Goal: Browse casually: Explore the website without a specific task or goal

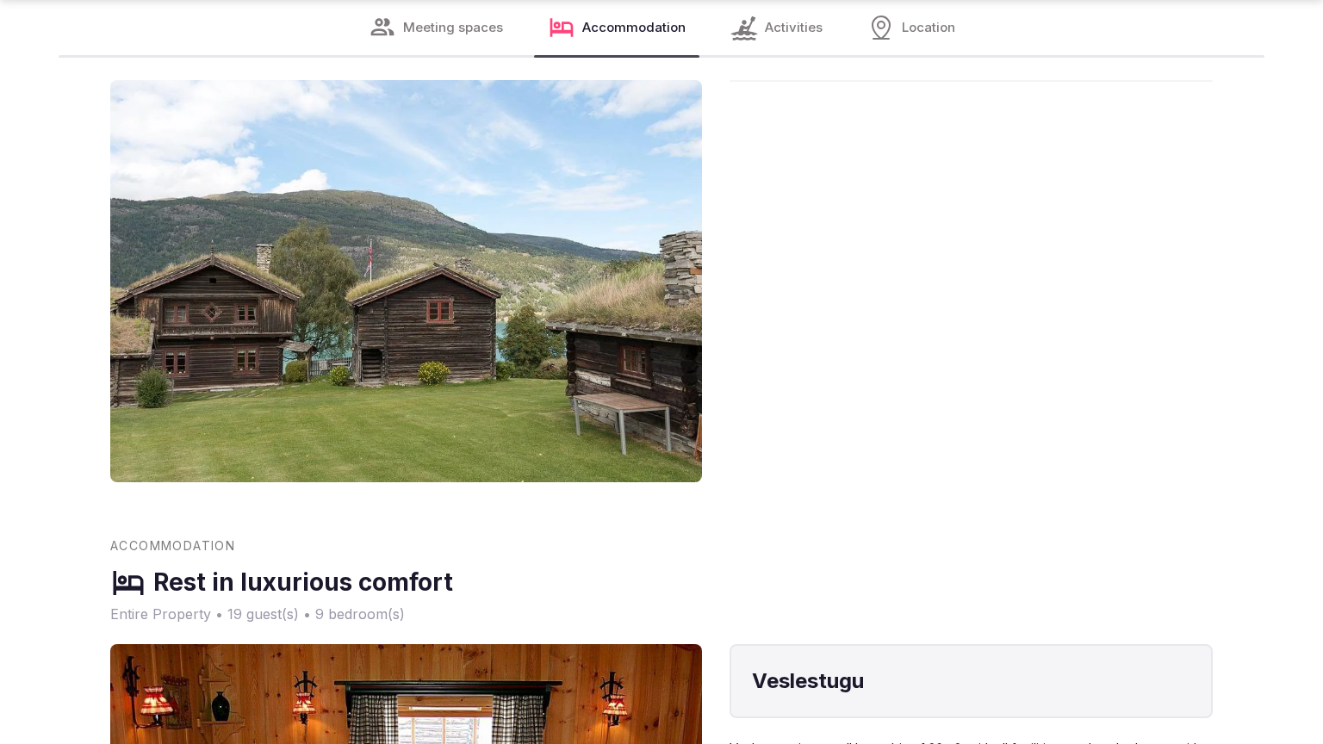
scroll to position [2724, 0]
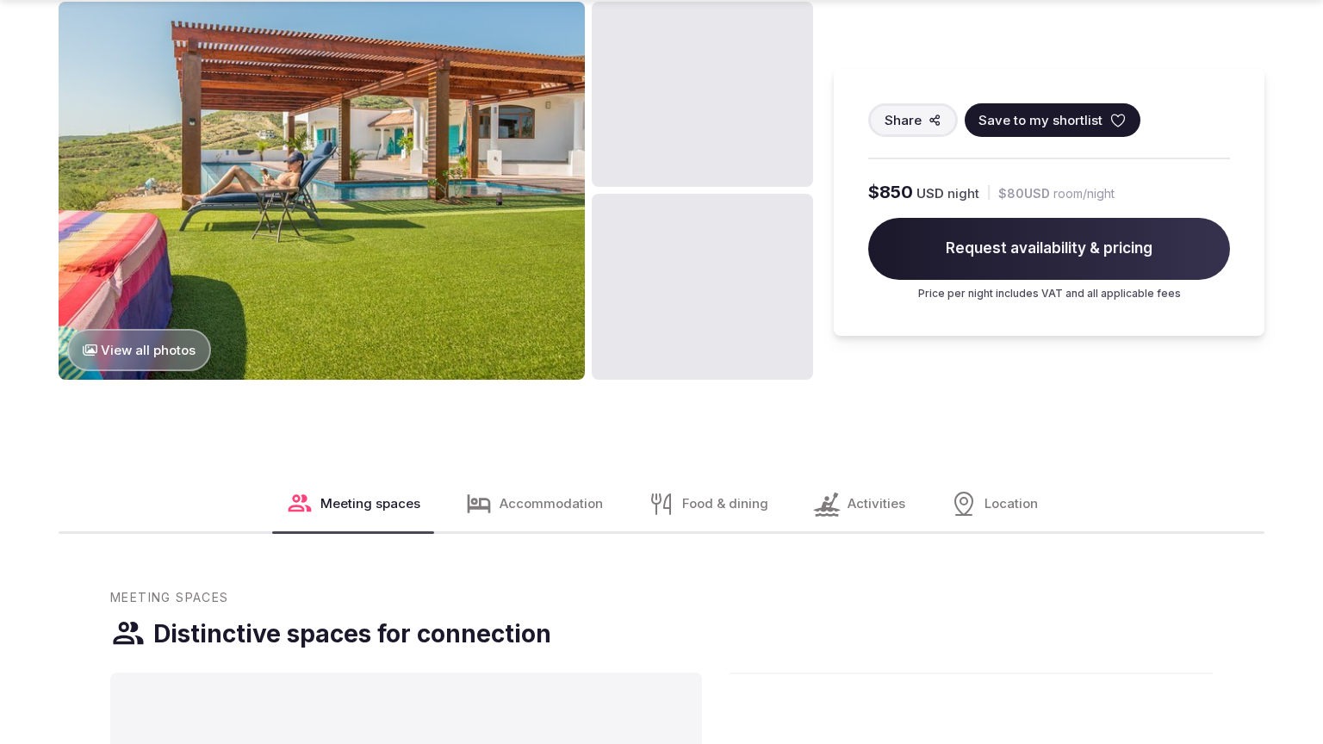
scroll to position [2073, 0]
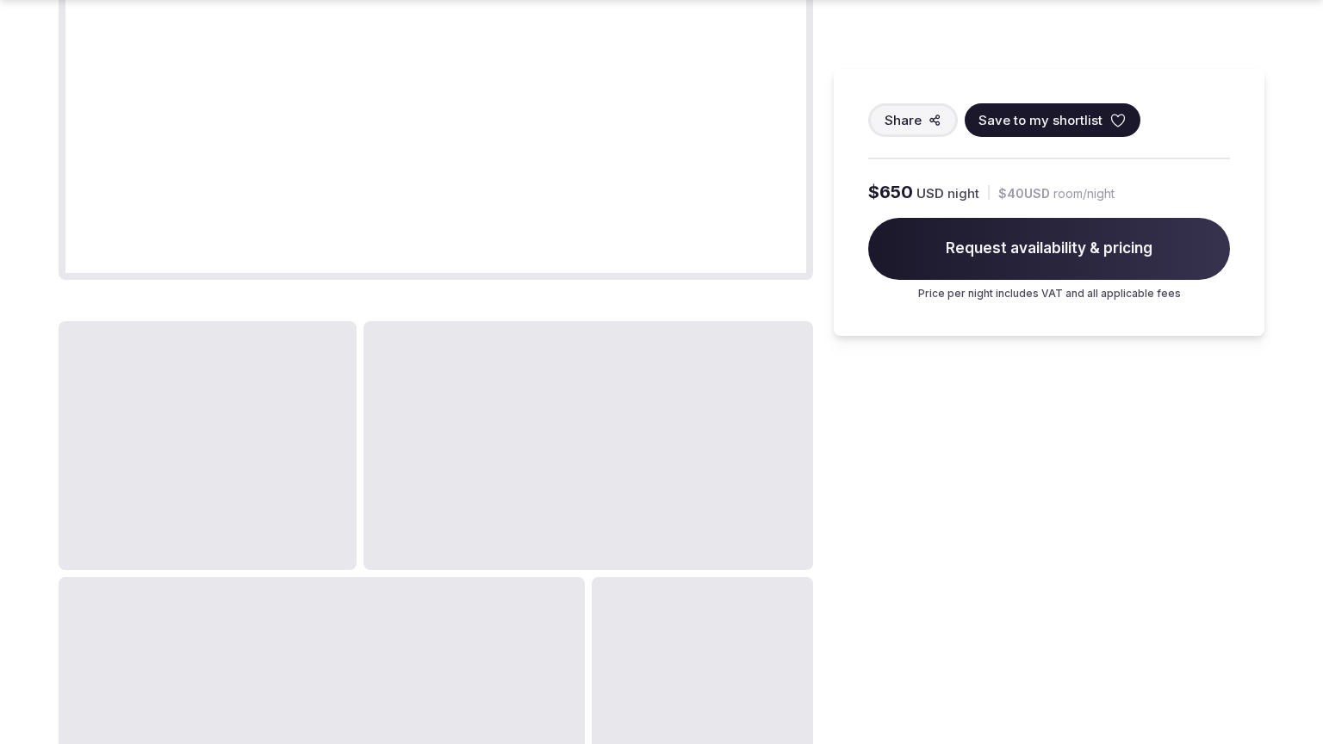
scroll to position [2781, 0]
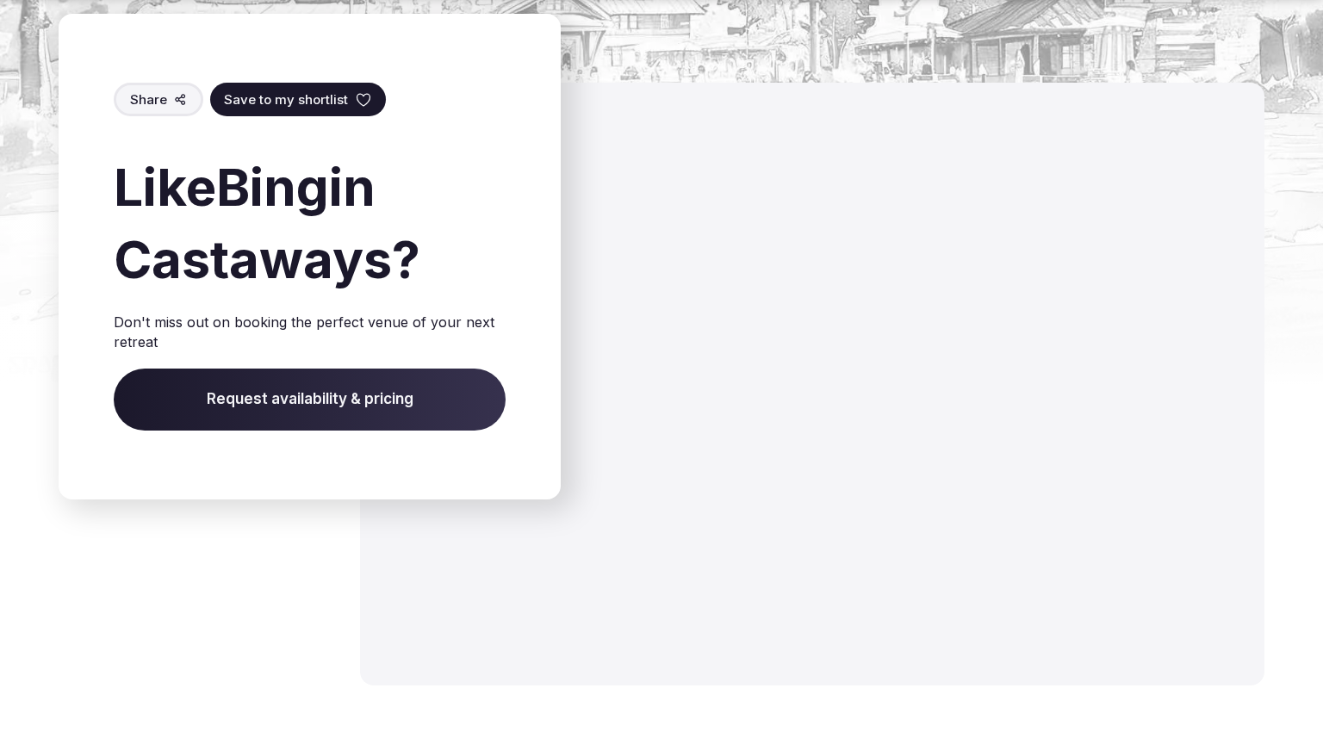
scroll to position [2603, 0]
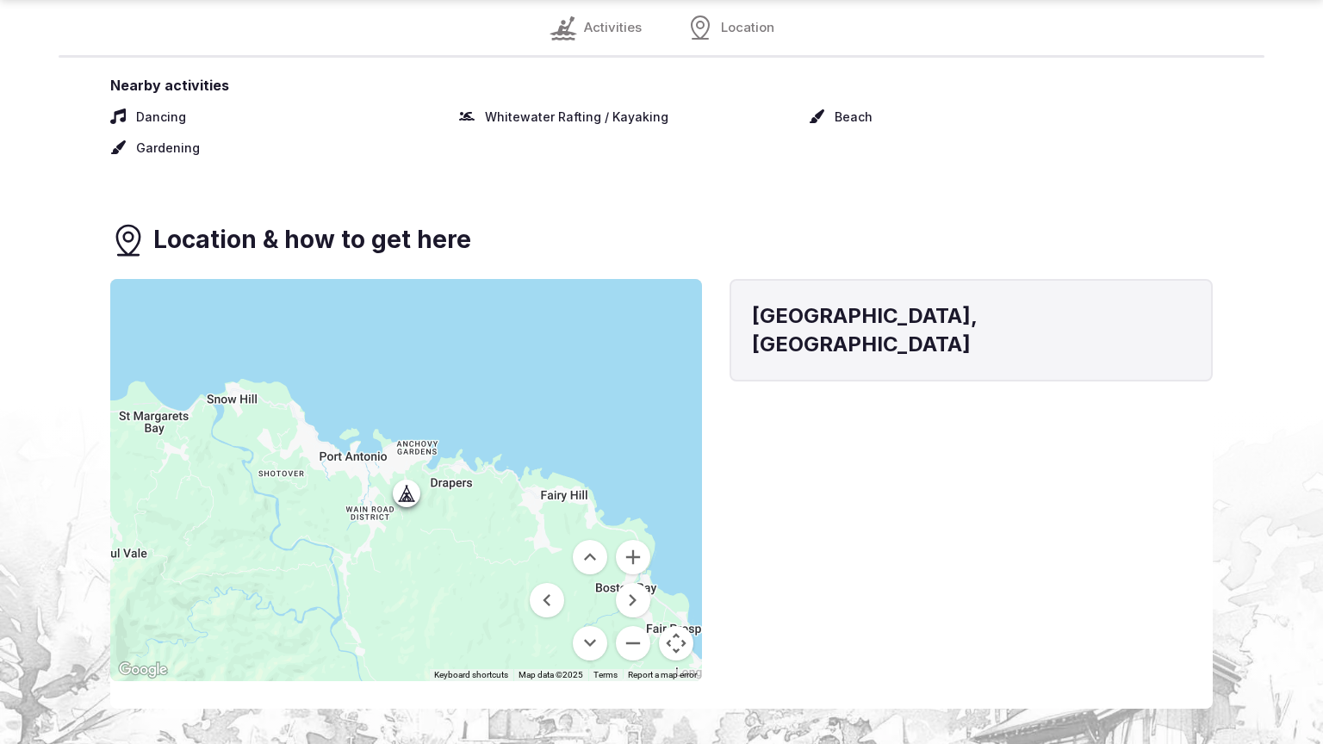
scroll to position [2015, 0]
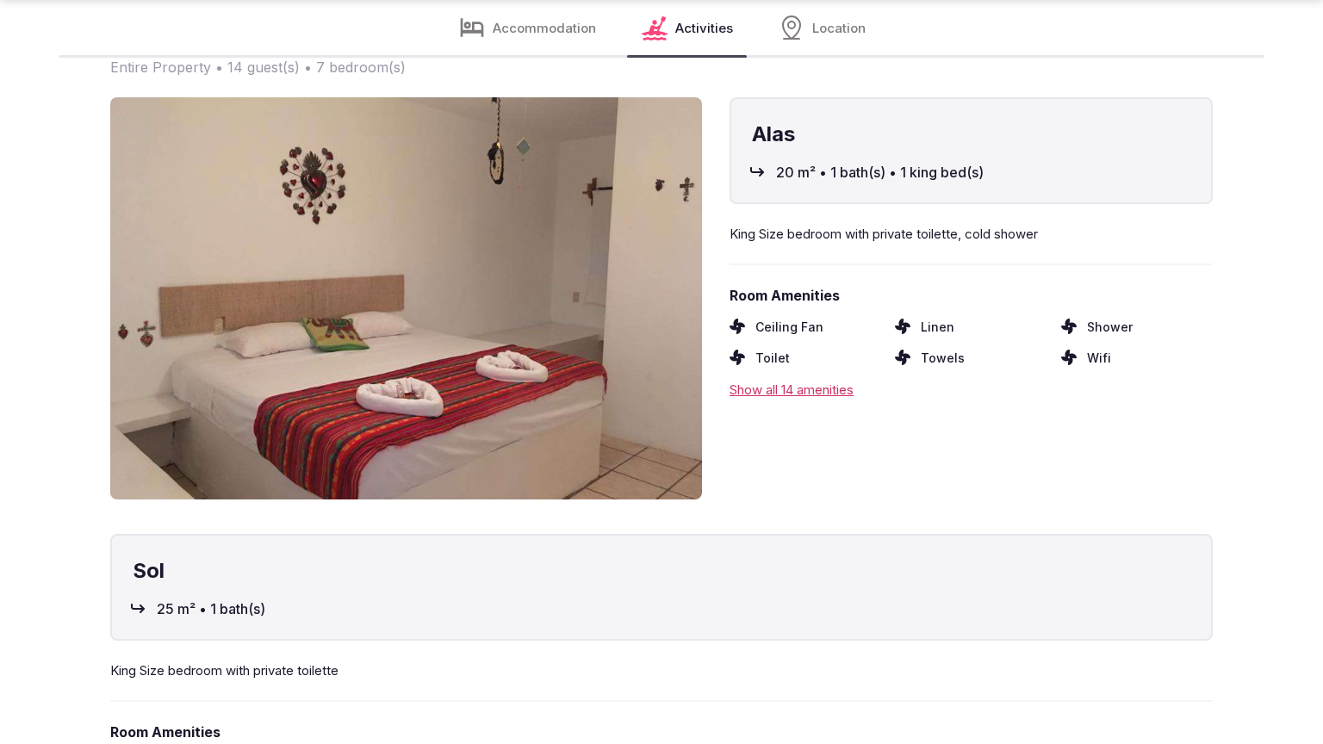
scroll to position [2666, 0]
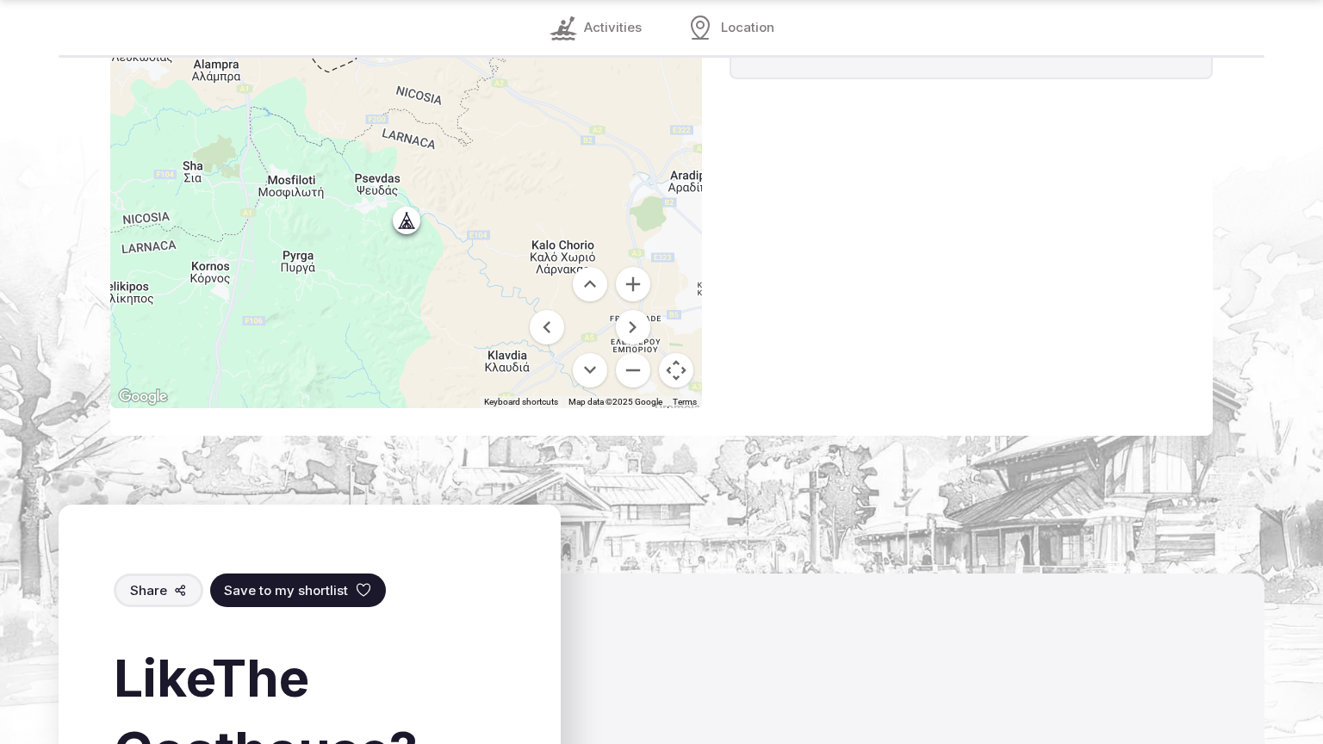
scroll to position [2015, 0]
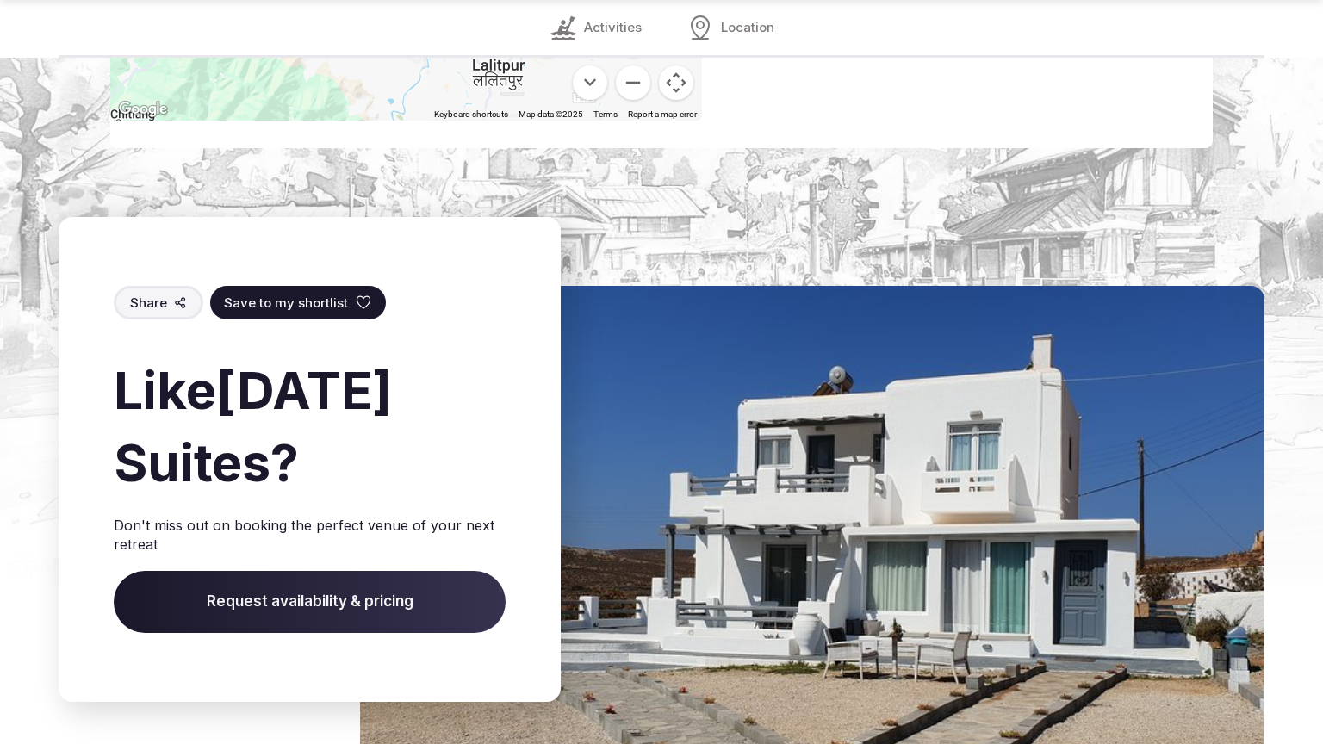
scroll to position [2666, 0]
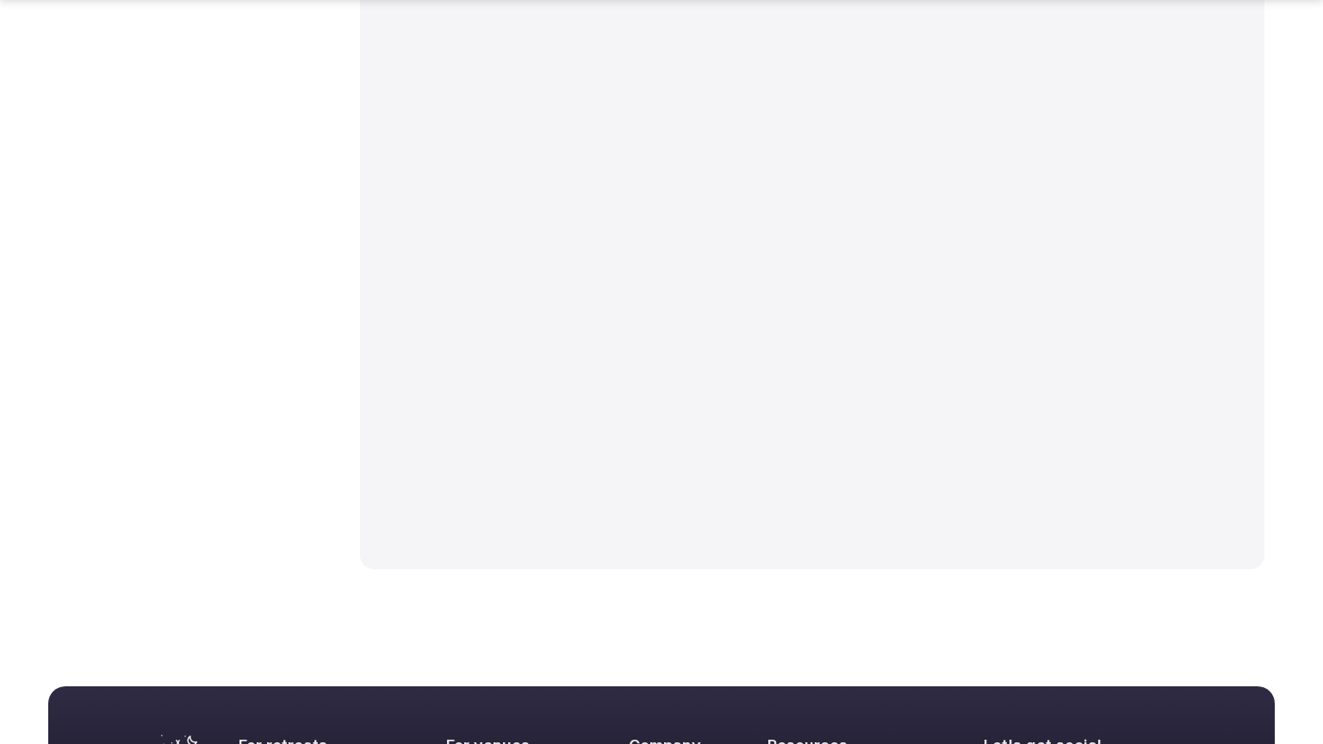
scroll to position [2544, 0]
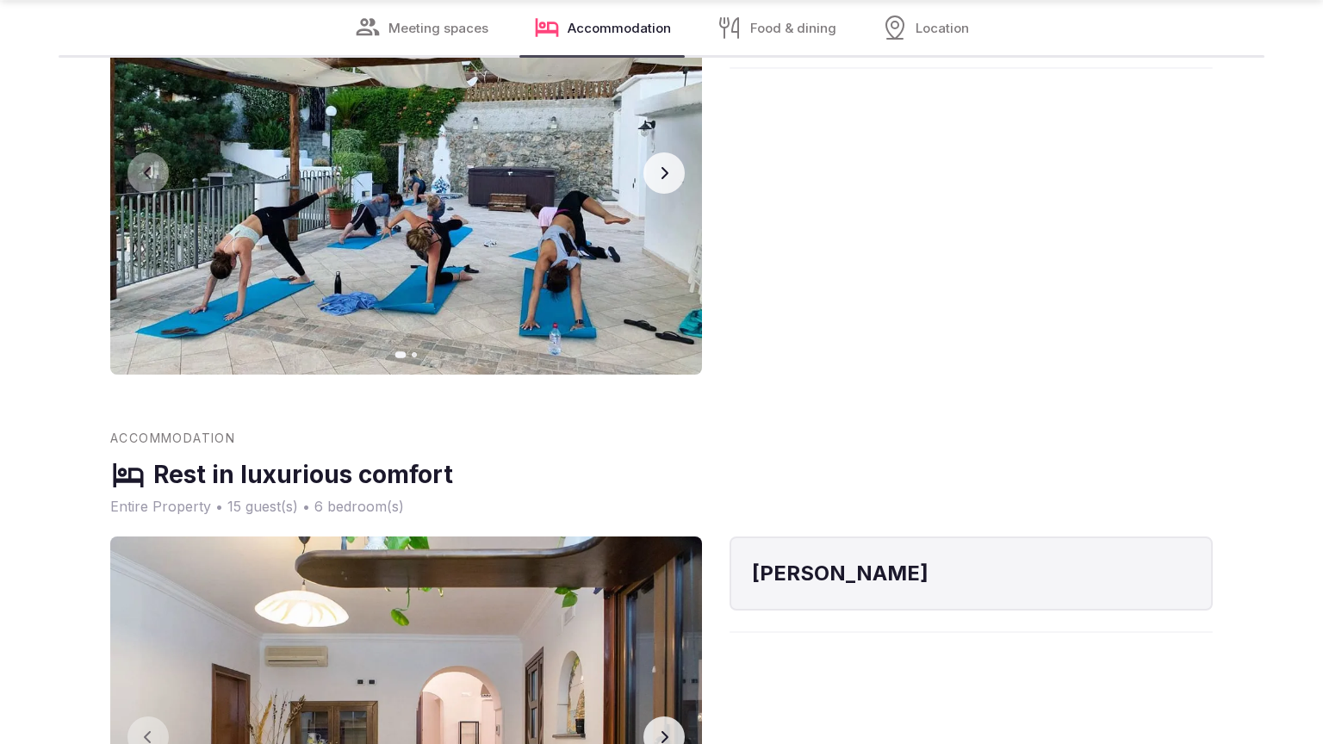
scroll to position [2672, 0]
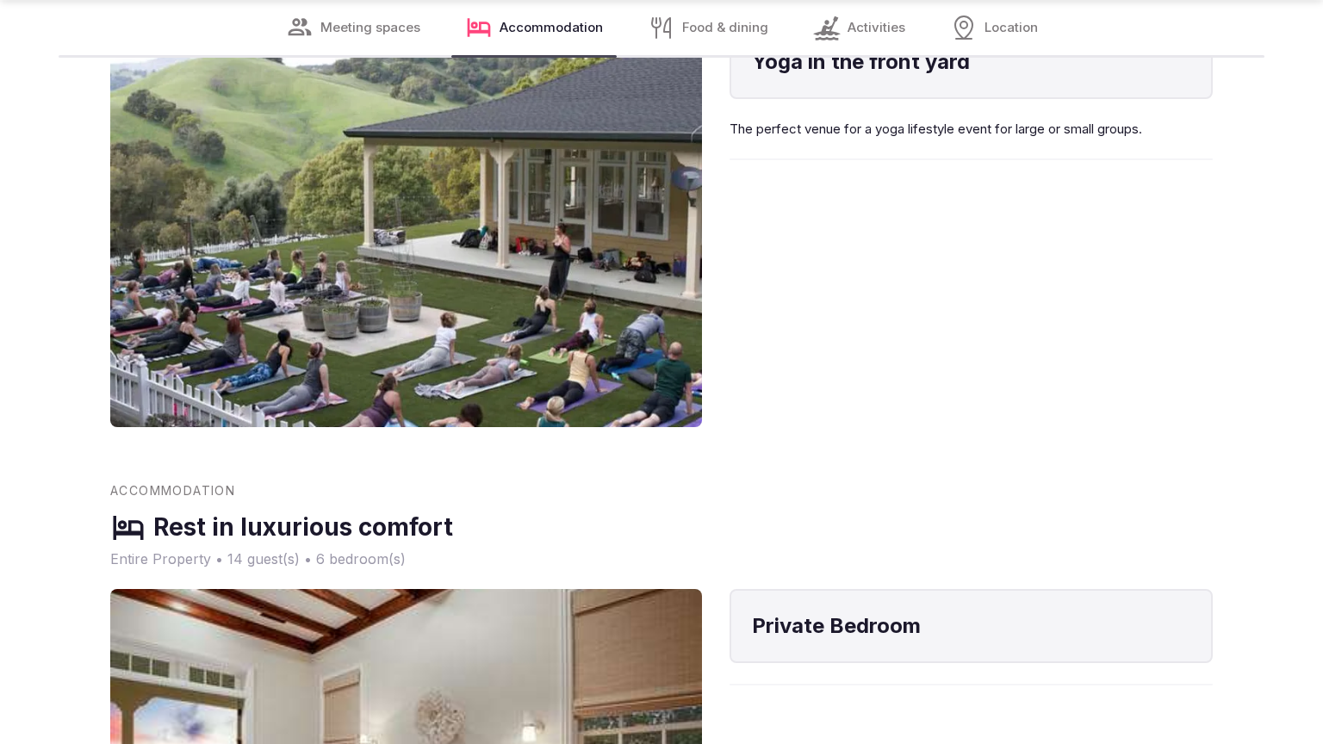
scroll to position [2721, 0]
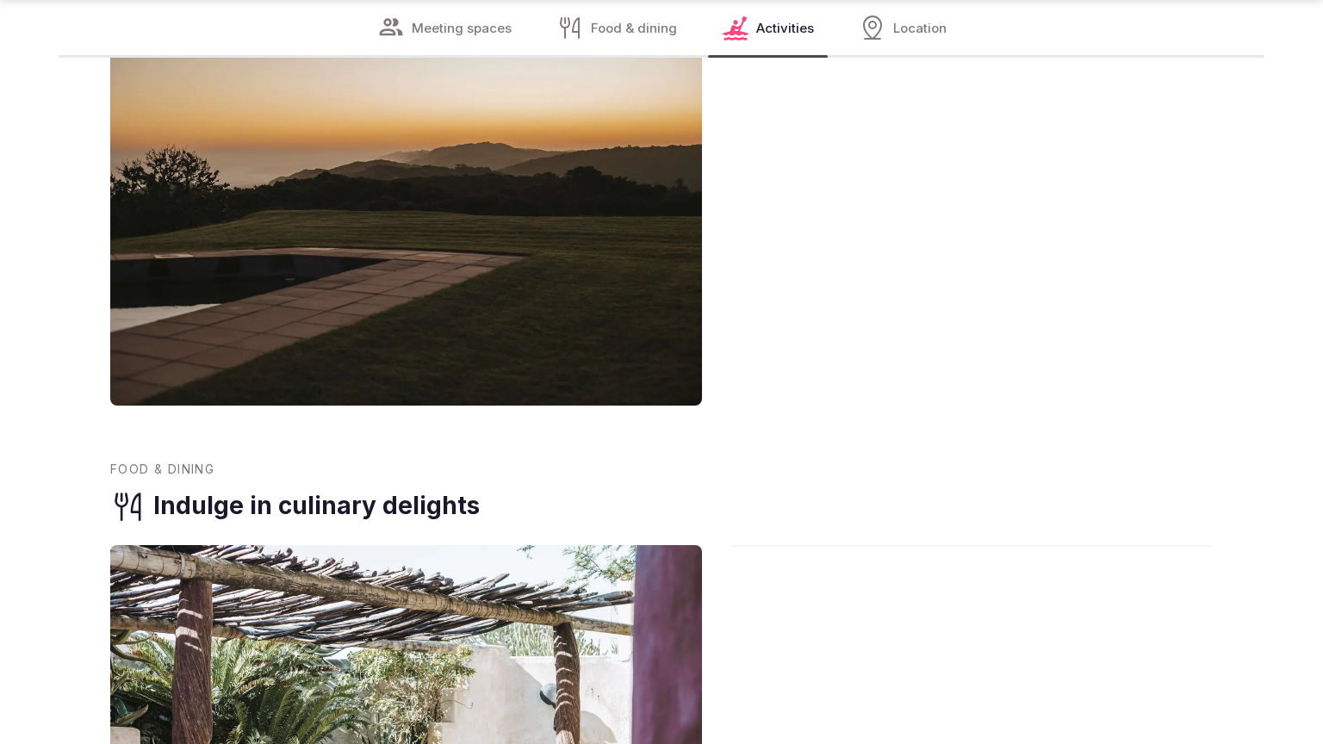
scroll to position [2724, 0]
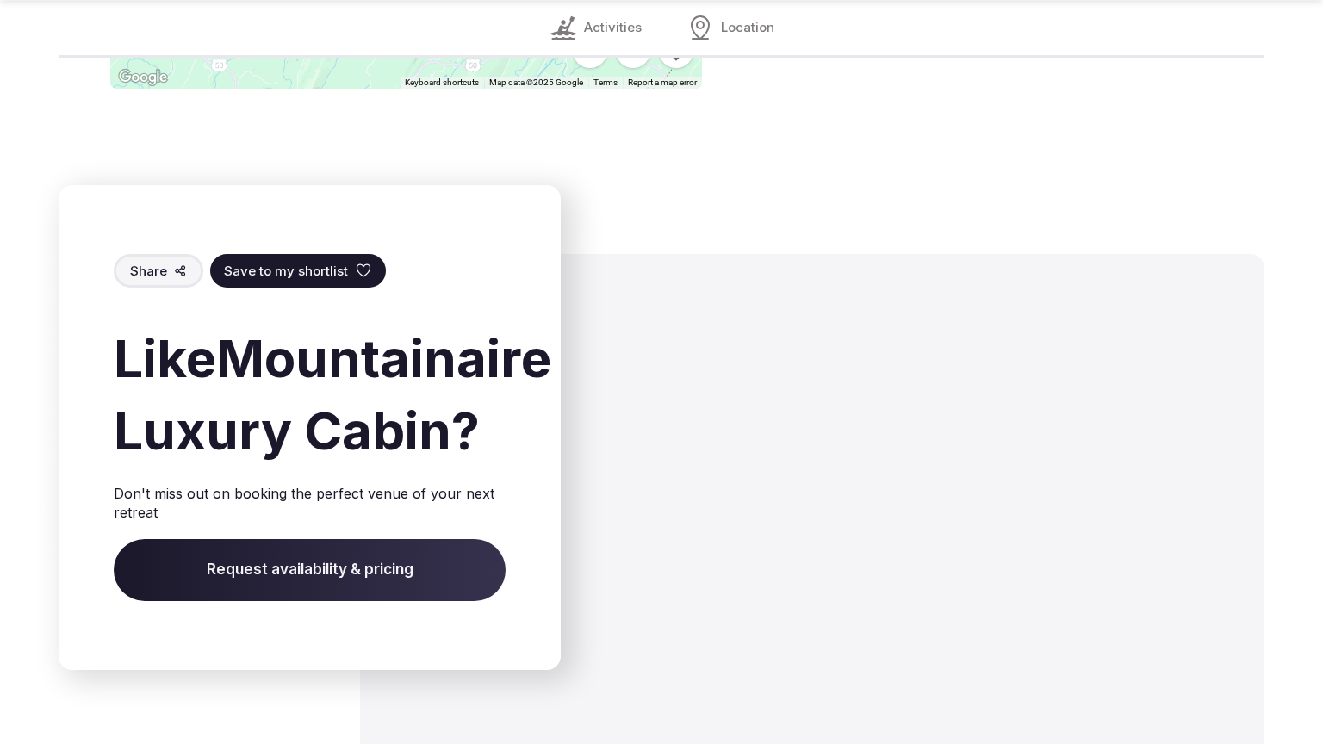
scroll to position [2666, 0]
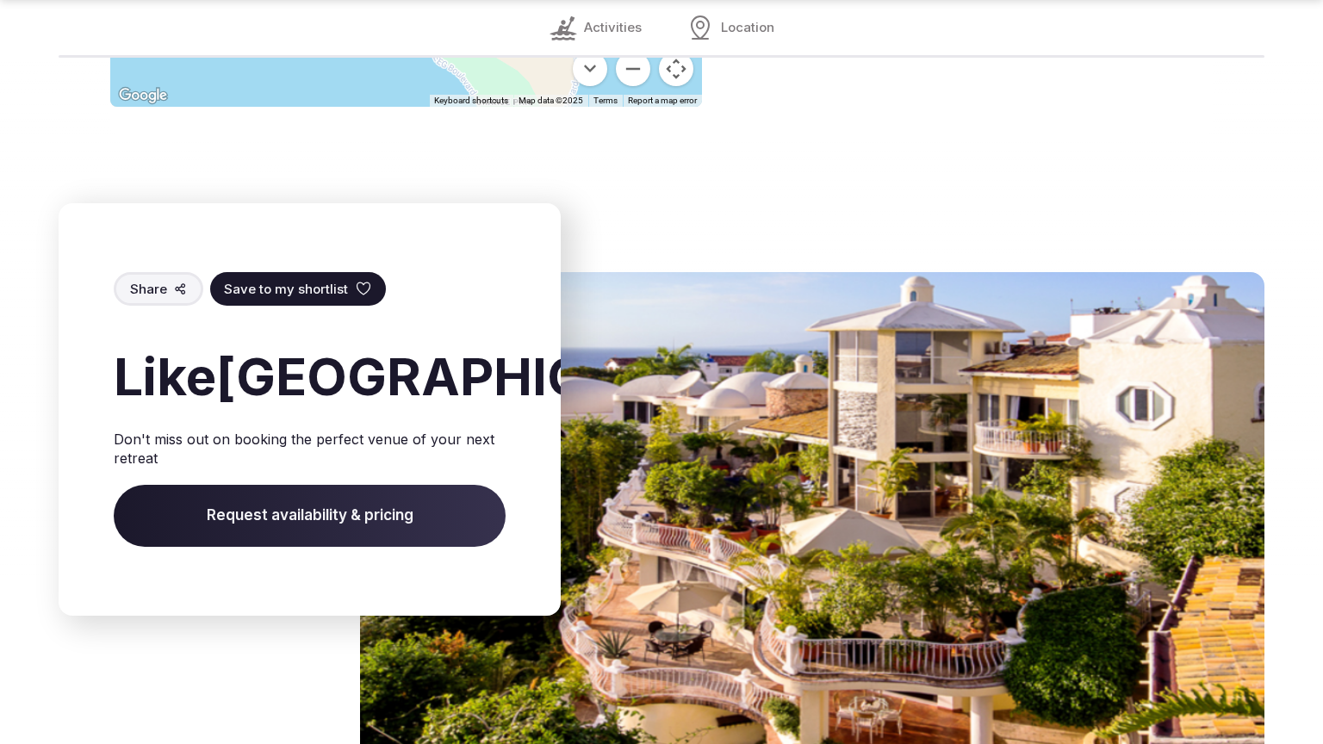
scroll to position [2666, 0]
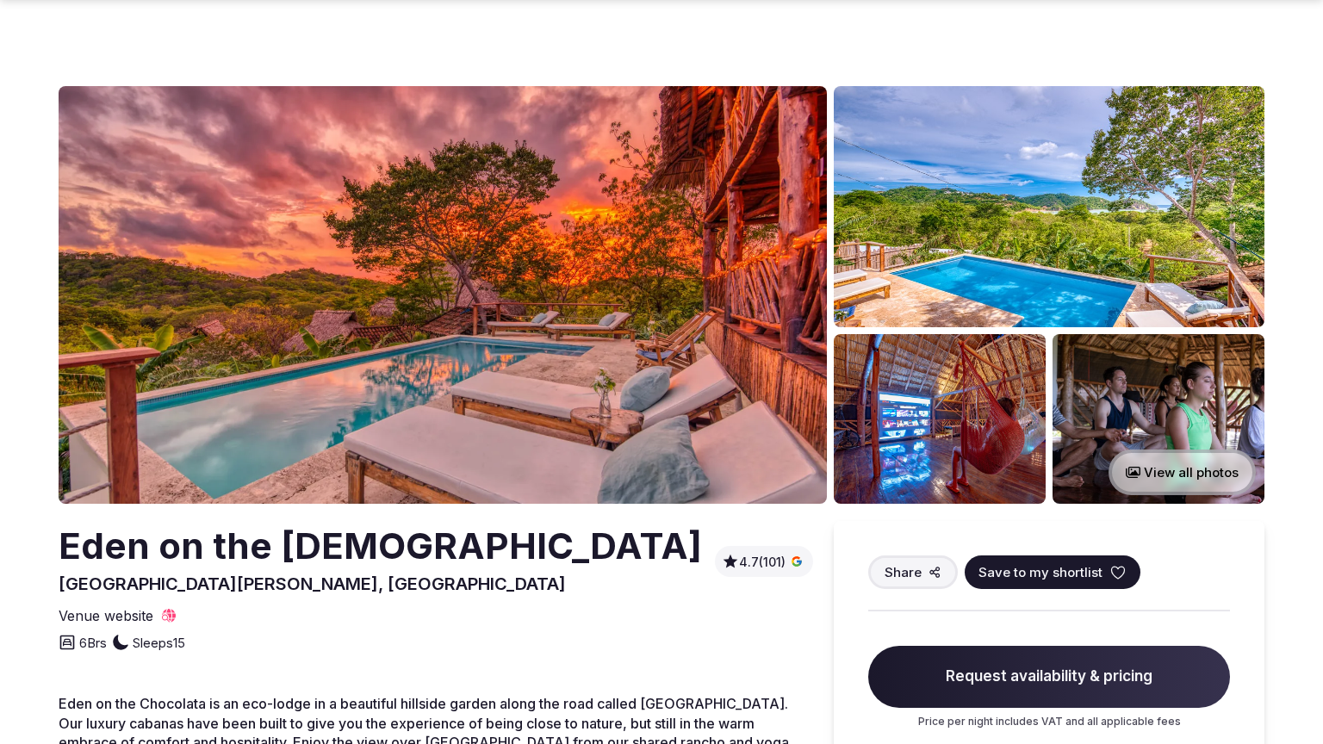
scroll to position [657, 0]
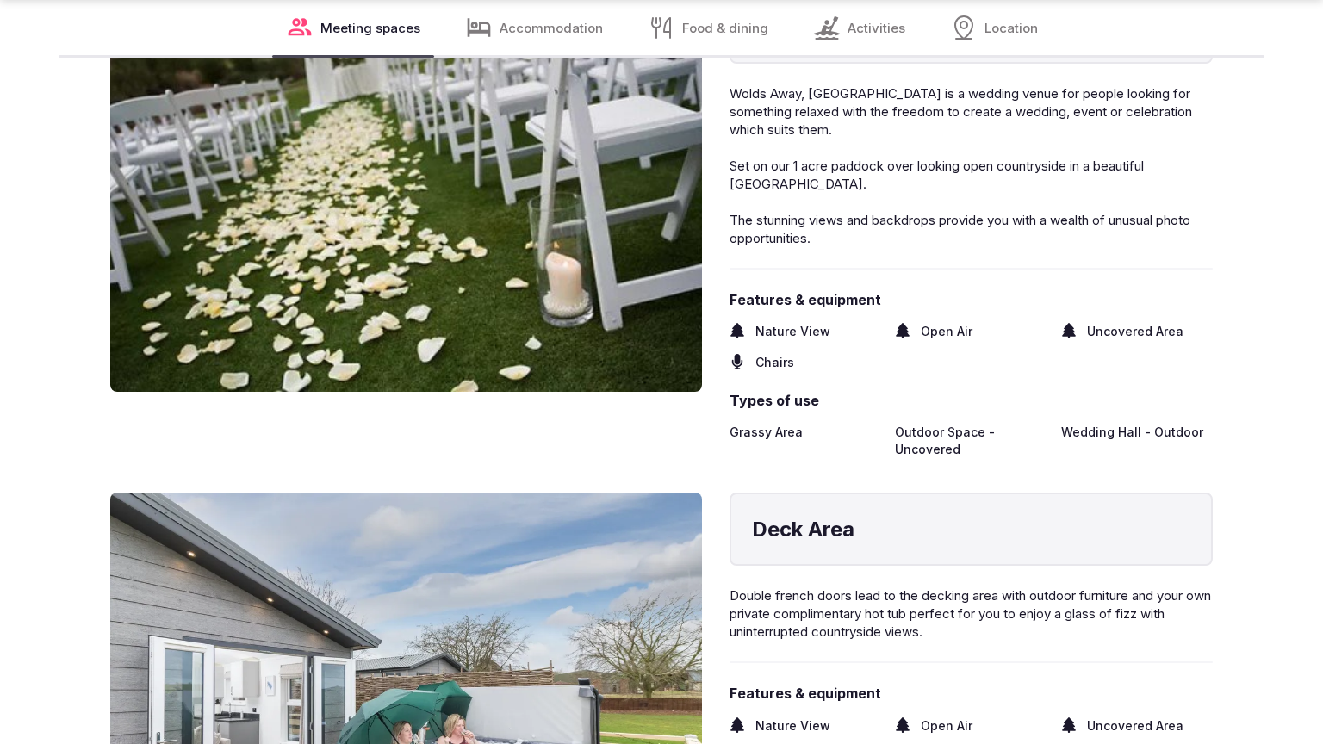
scroll to position [2724, 0]
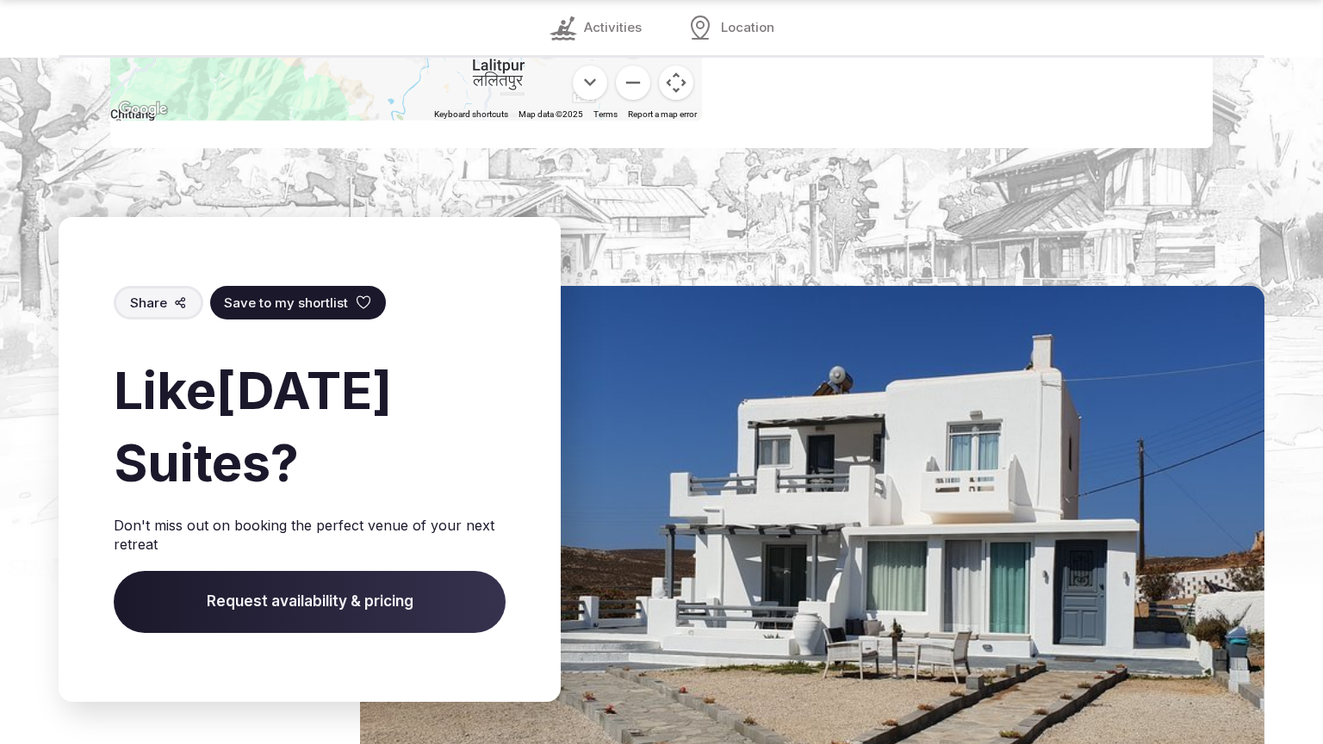
scroll to position [2666, 0]
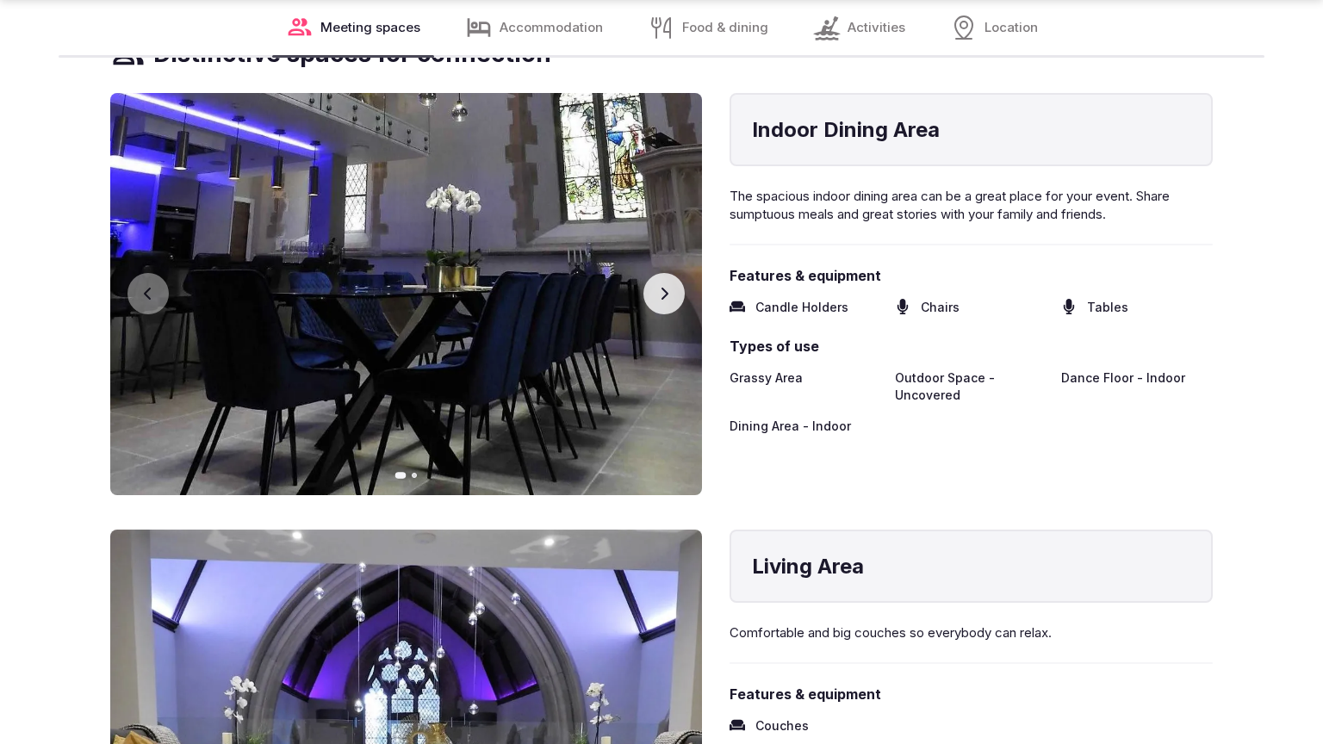
scroll to position [2724, 0]
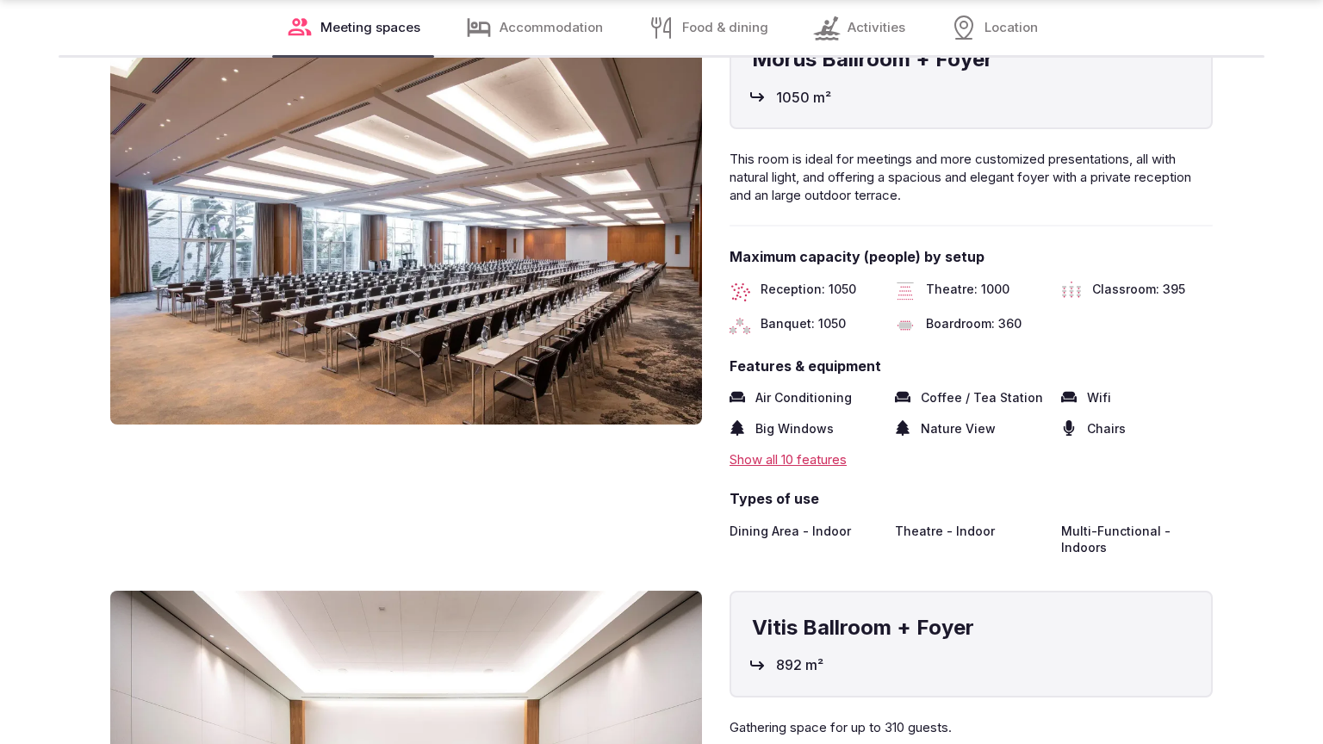
scroll to position [2724, 0]
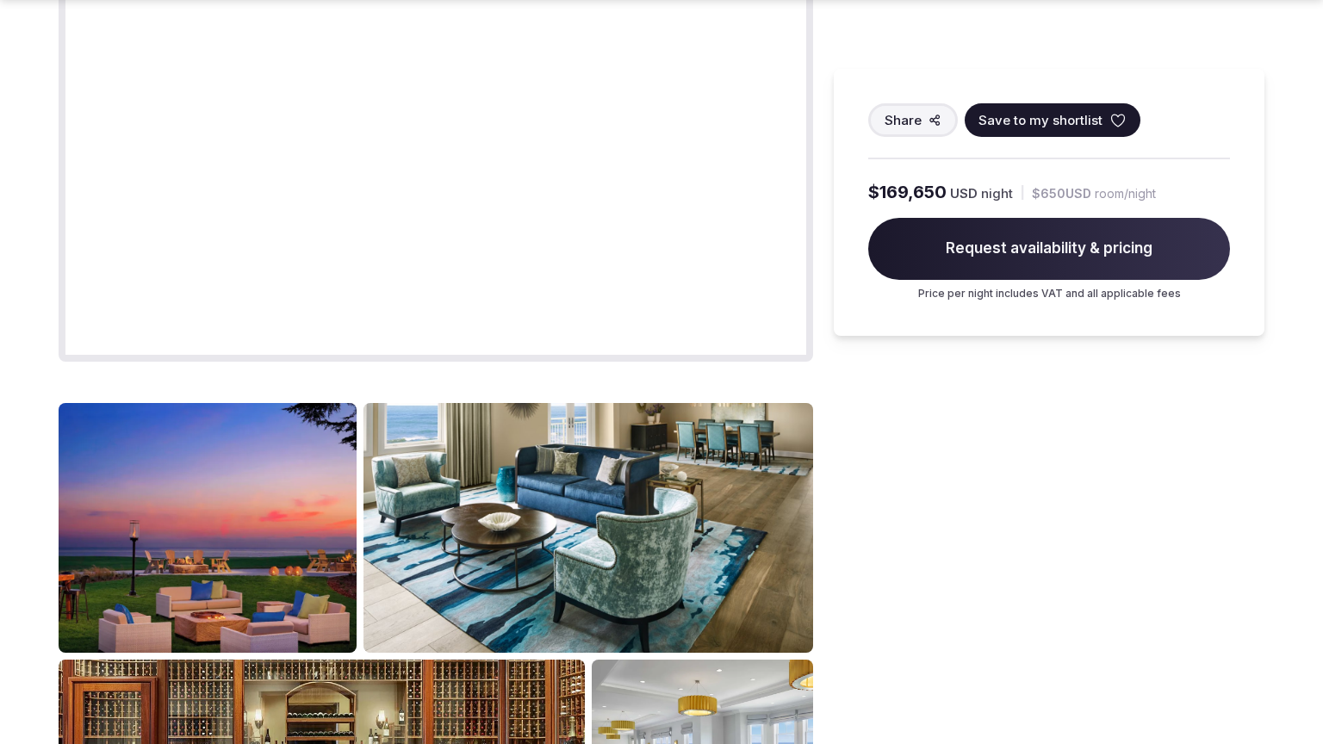
scroll to position [2061, 0]
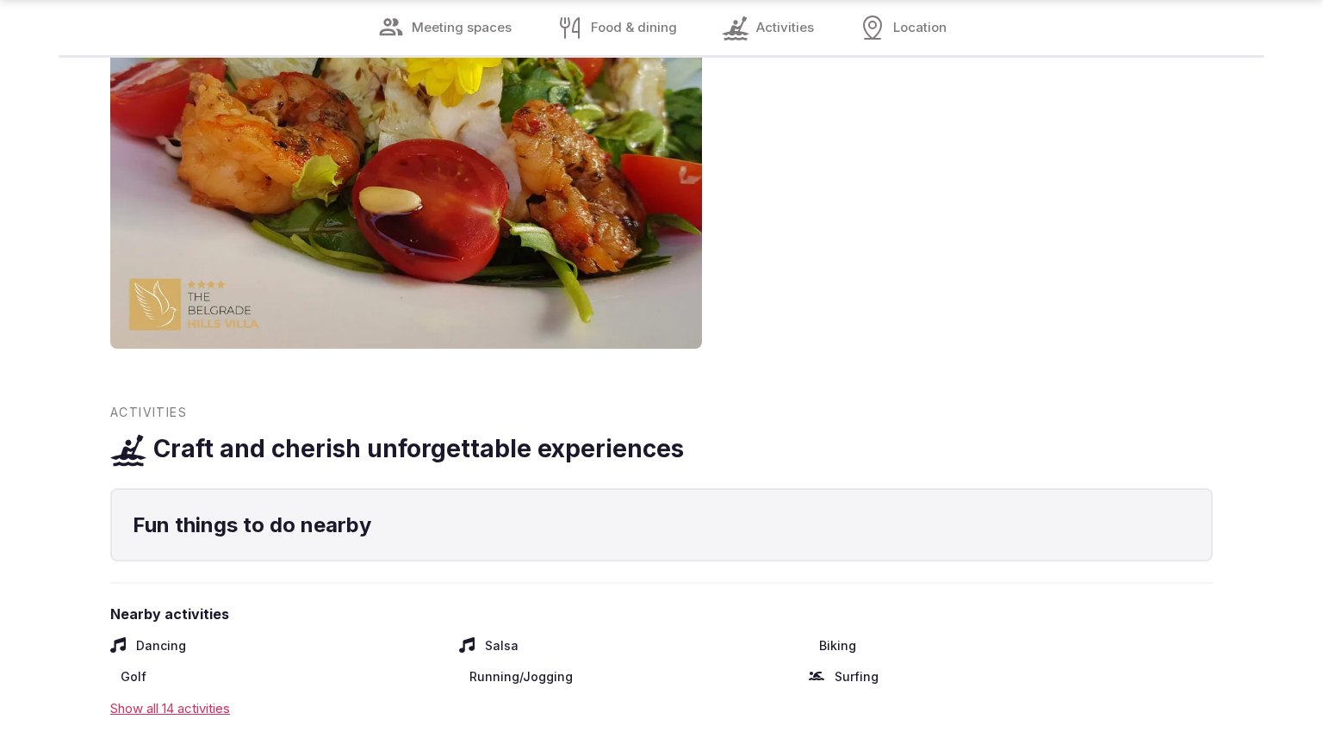
scroll to position [2666, 0]
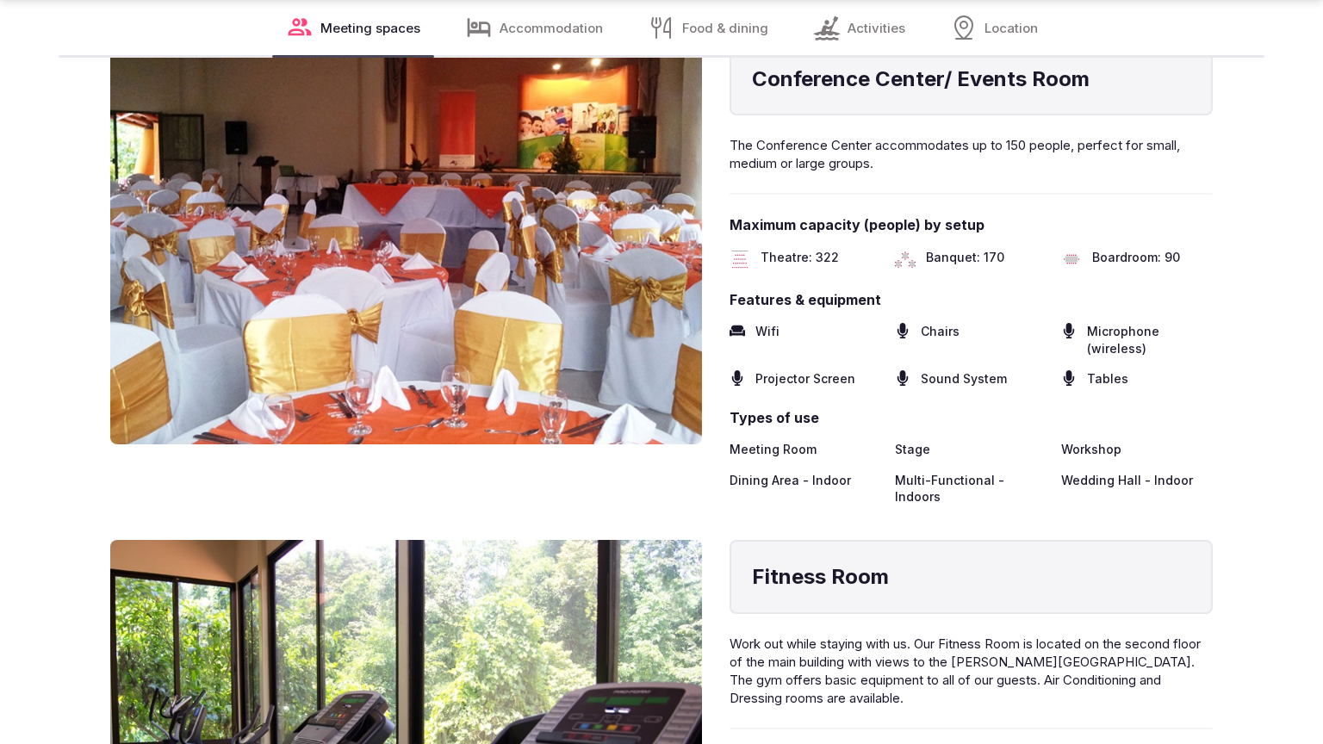
scroll to position [2724, 0]
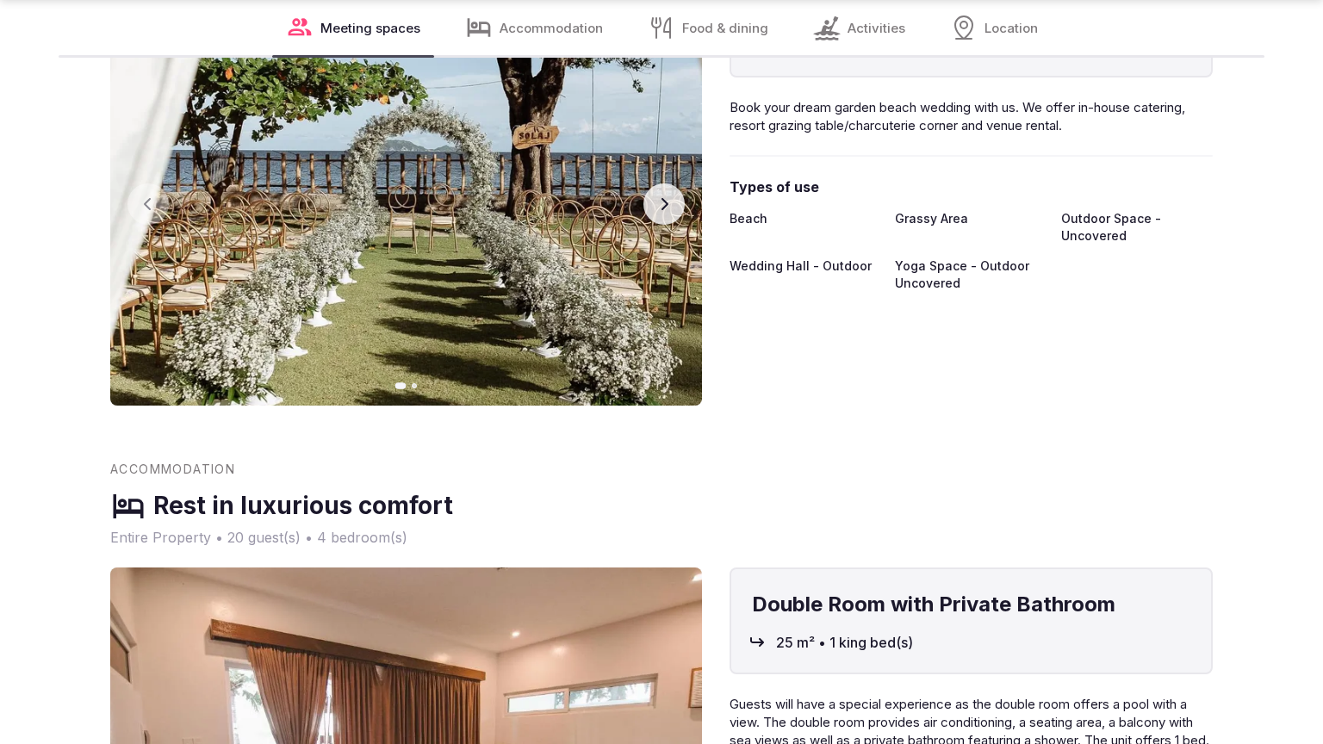
scroll to position [2724, 0]
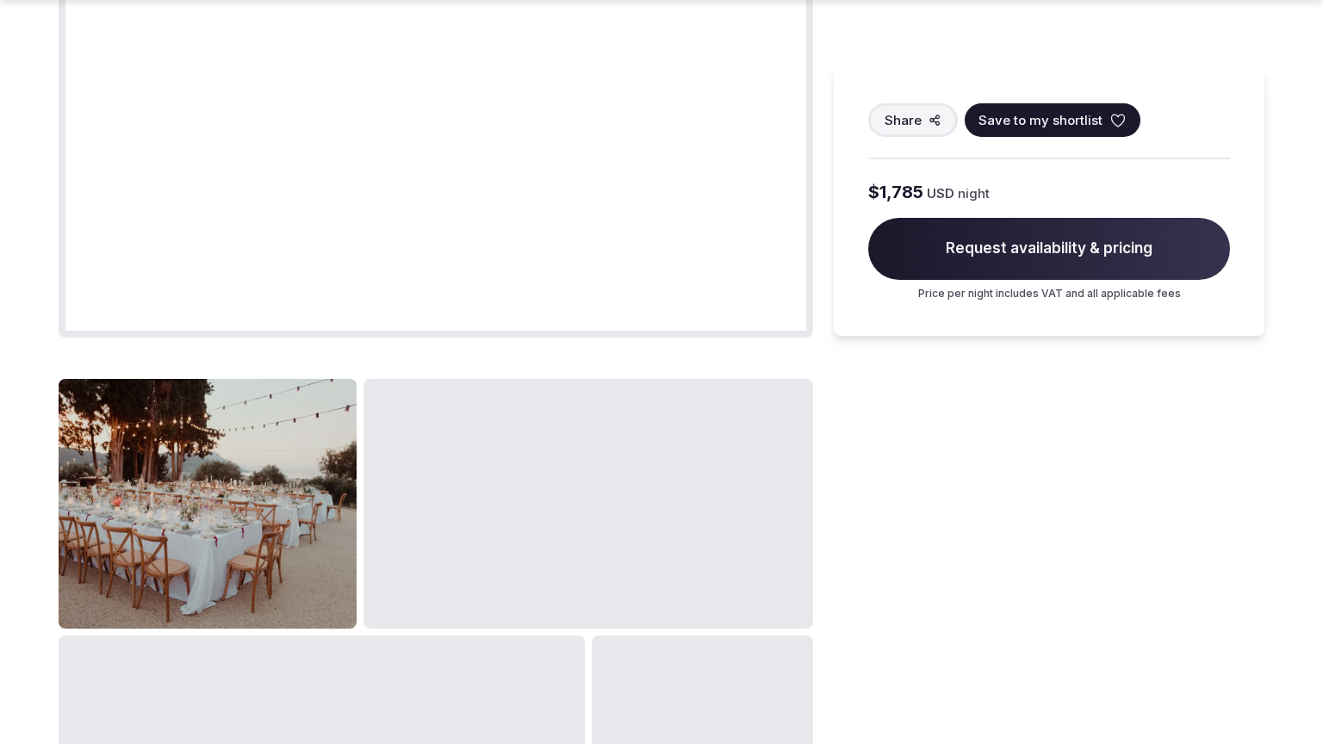
scroll to position [2781, 0]
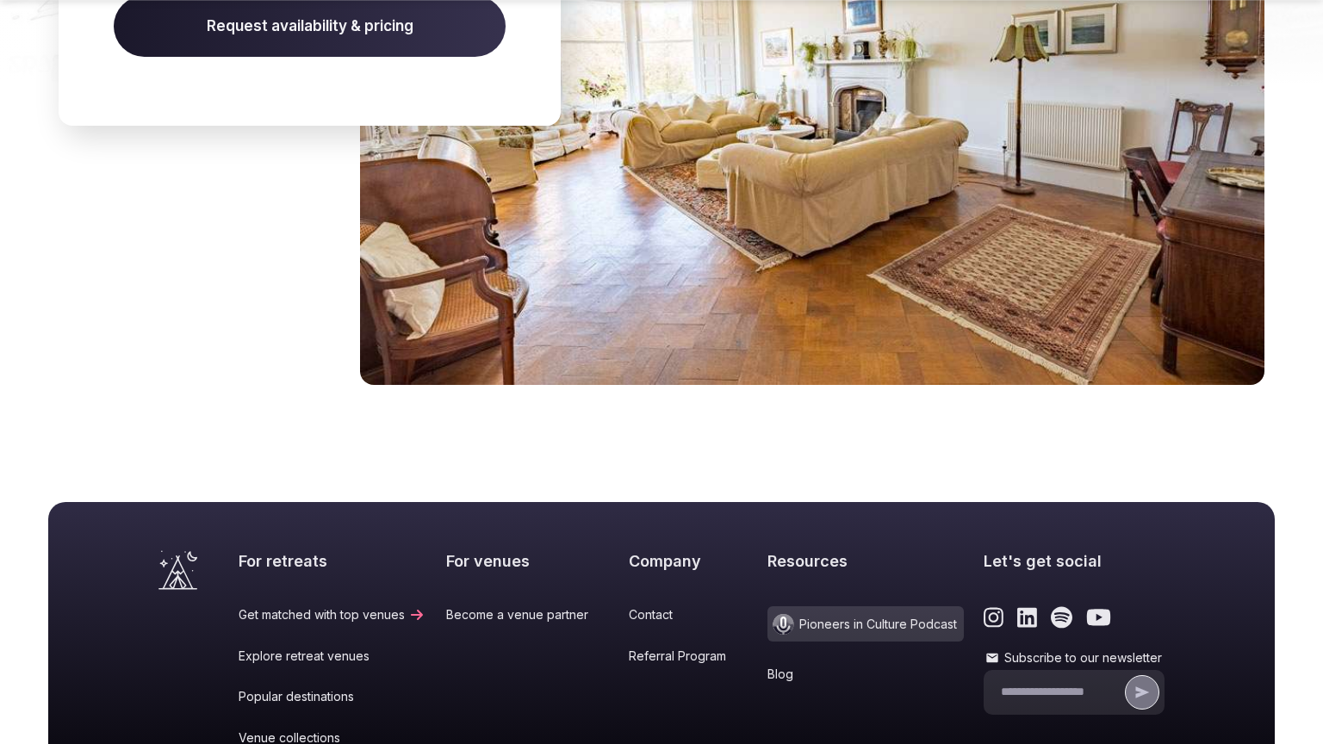
scroll to position [2301, 0]
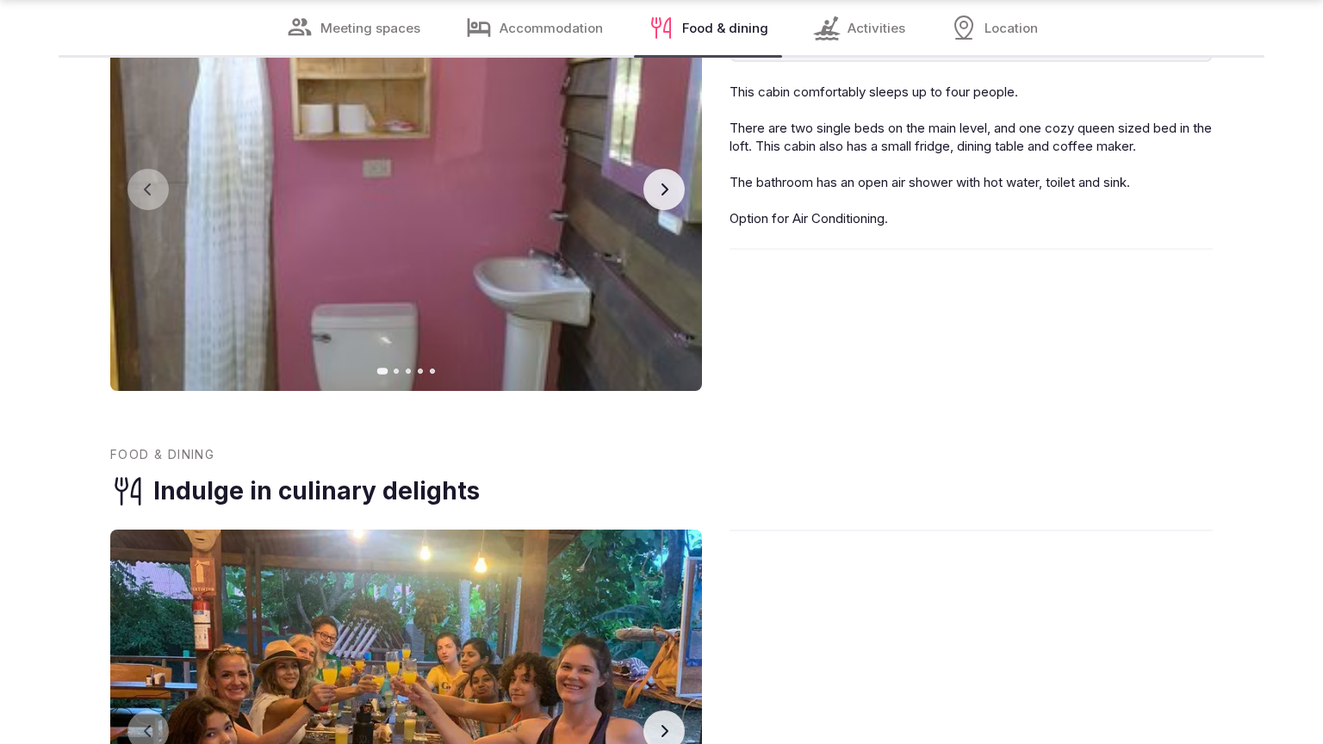
scroll to position [2666, 0]
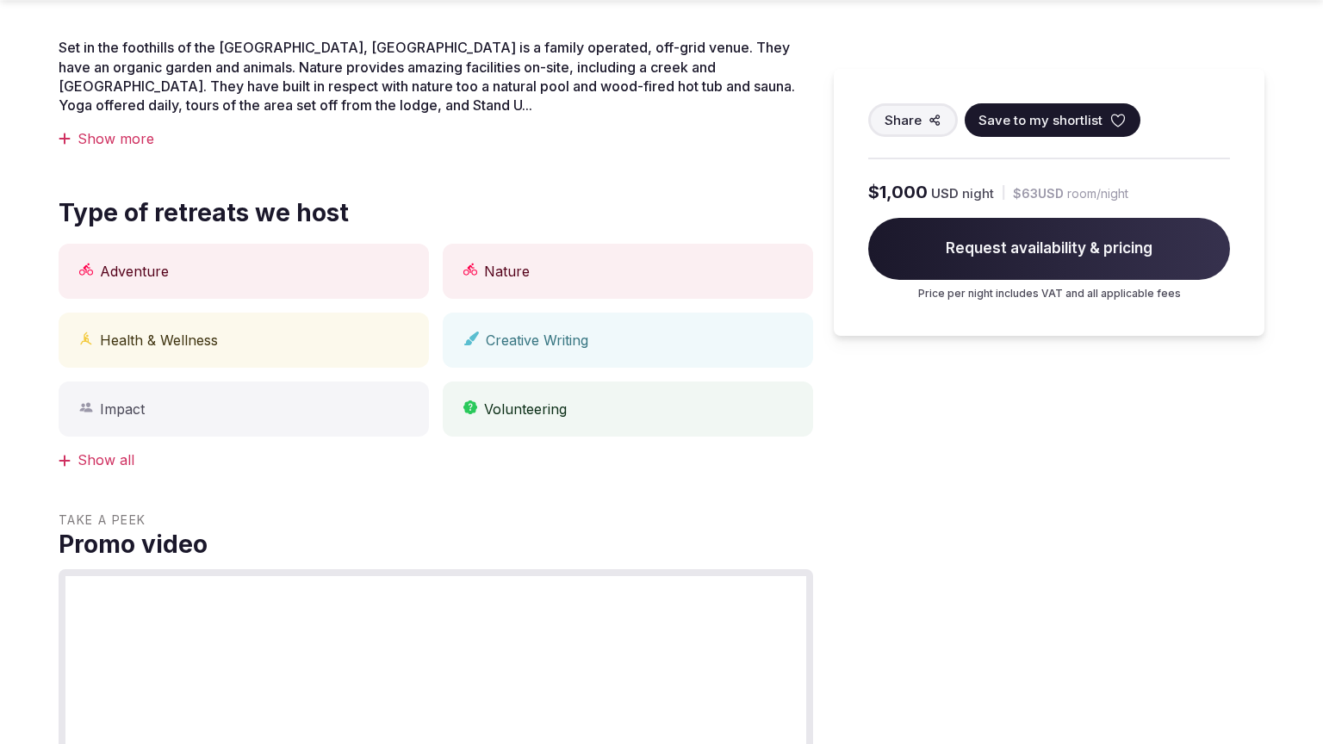
scroll to position [2073, 0]
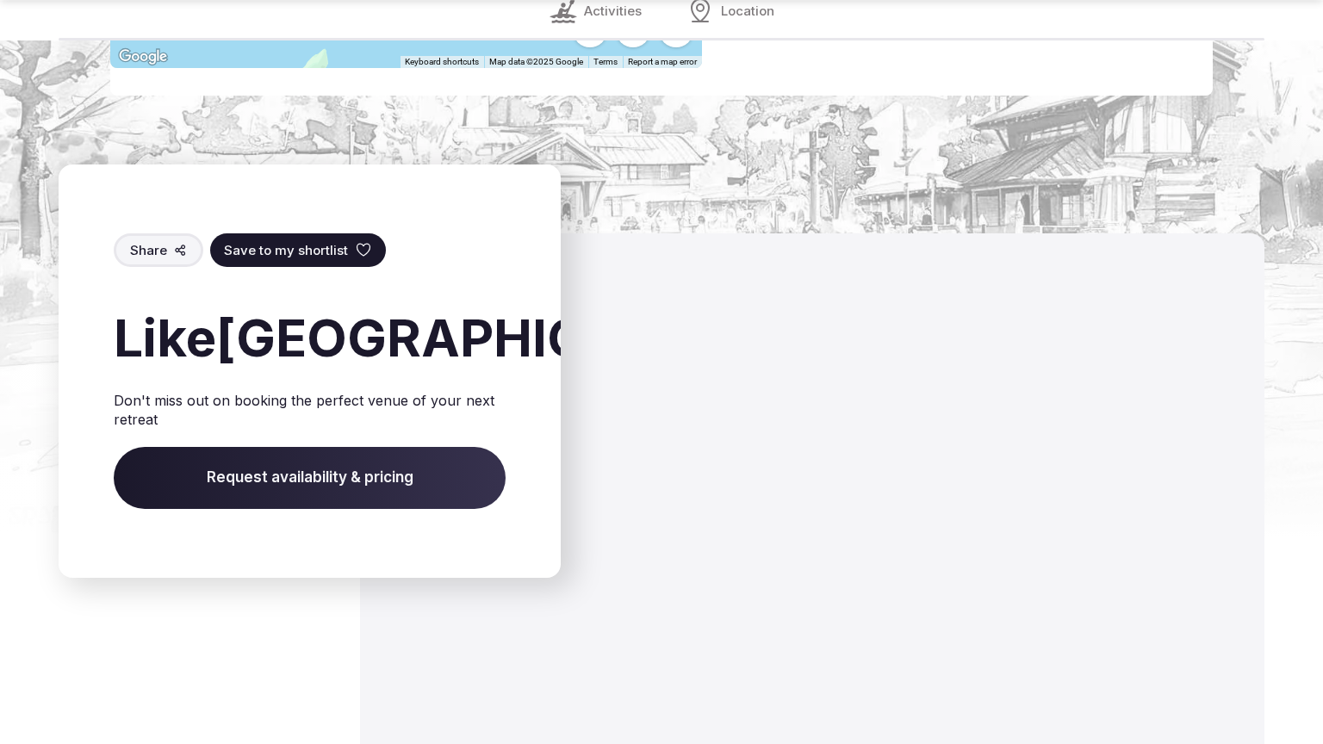
scroll to position [2683, 0]
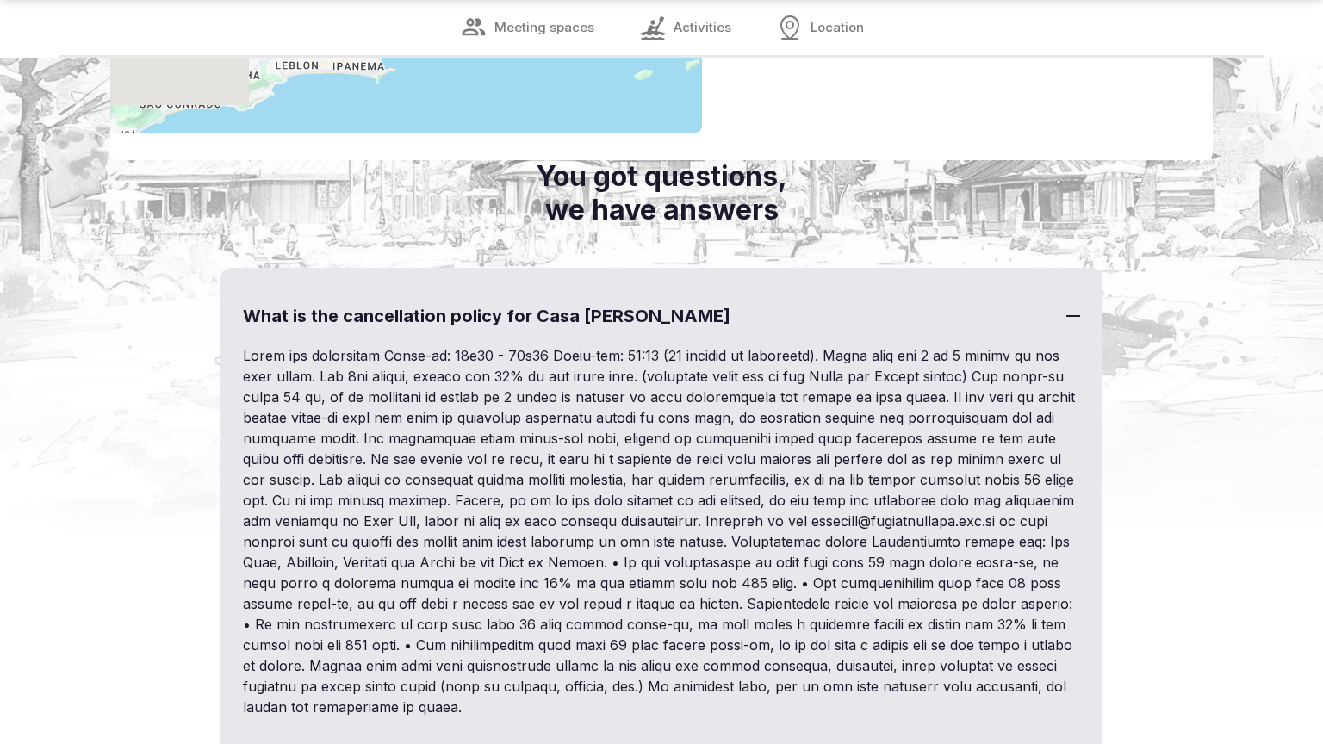
scroll to position [1958, 0]
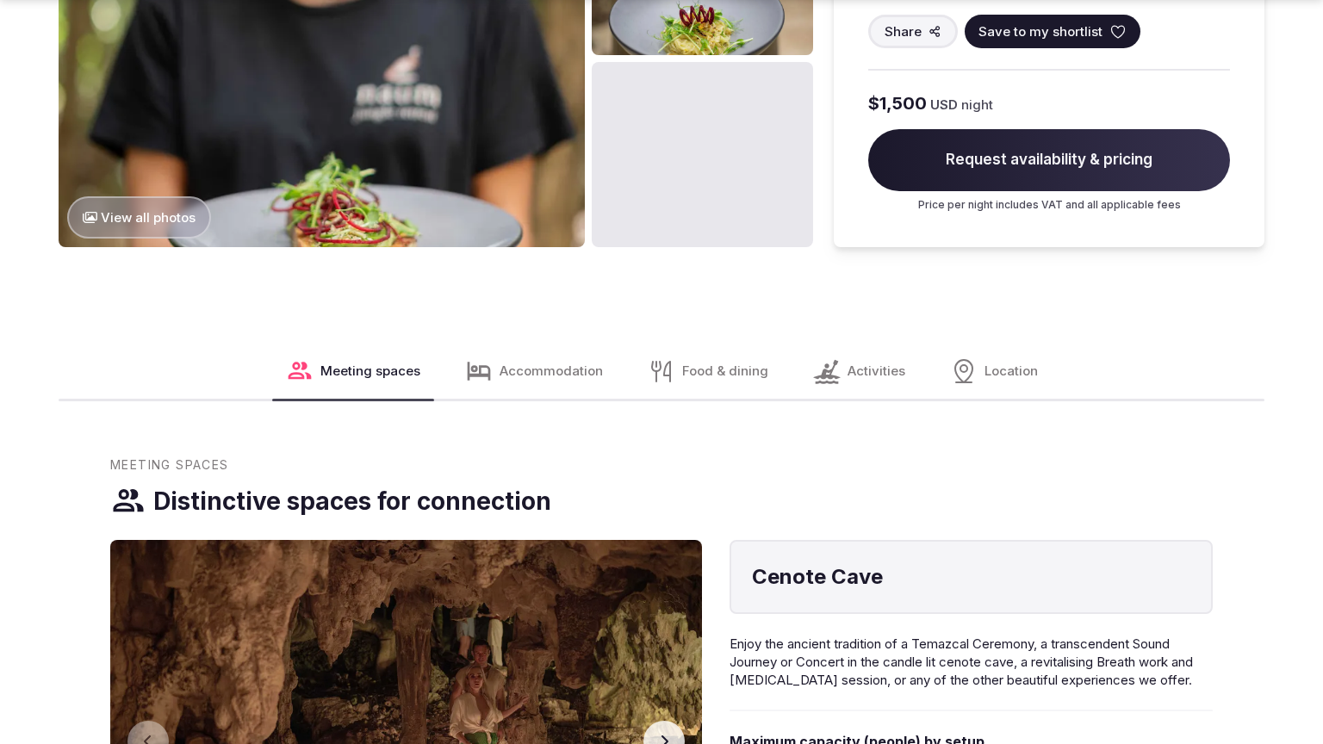
scroll to position [2781, 0]
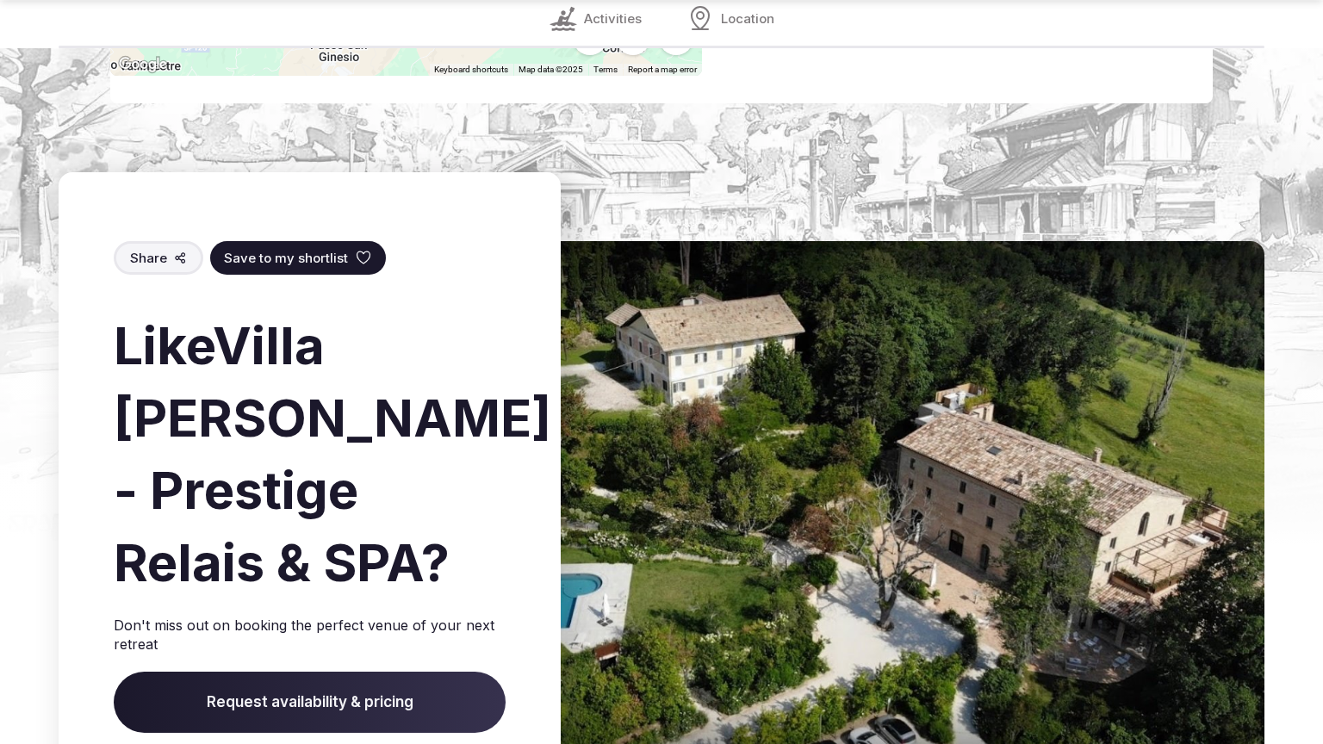
scroll to position [2693, 0]
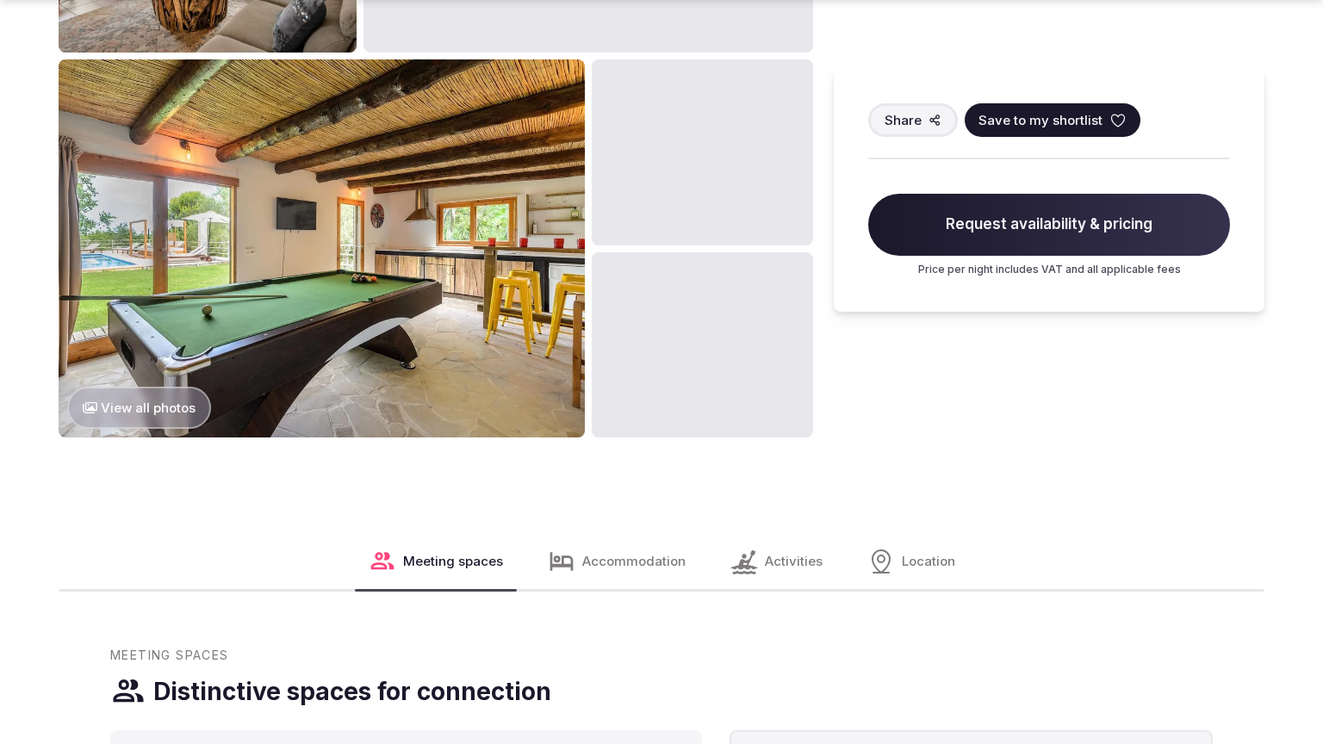
scroll to position [2073, 0]
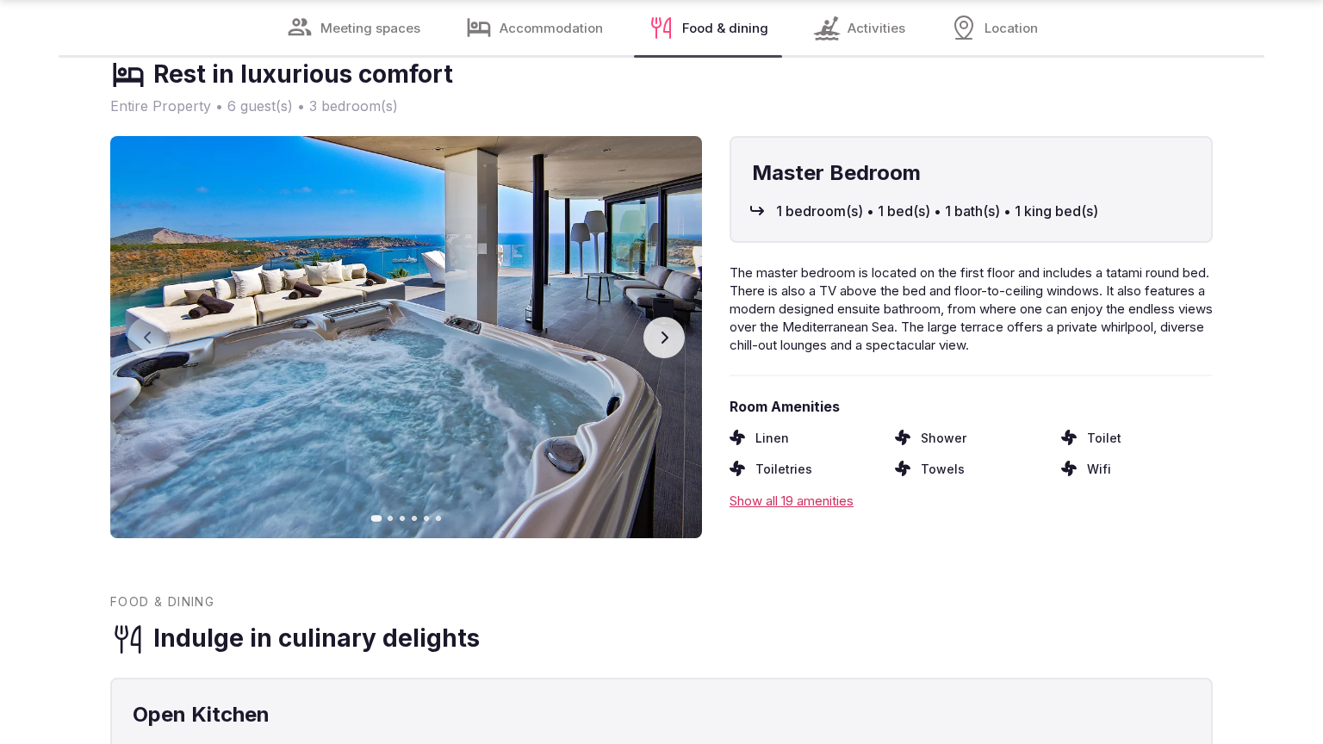
scroll to position [2666, 0]
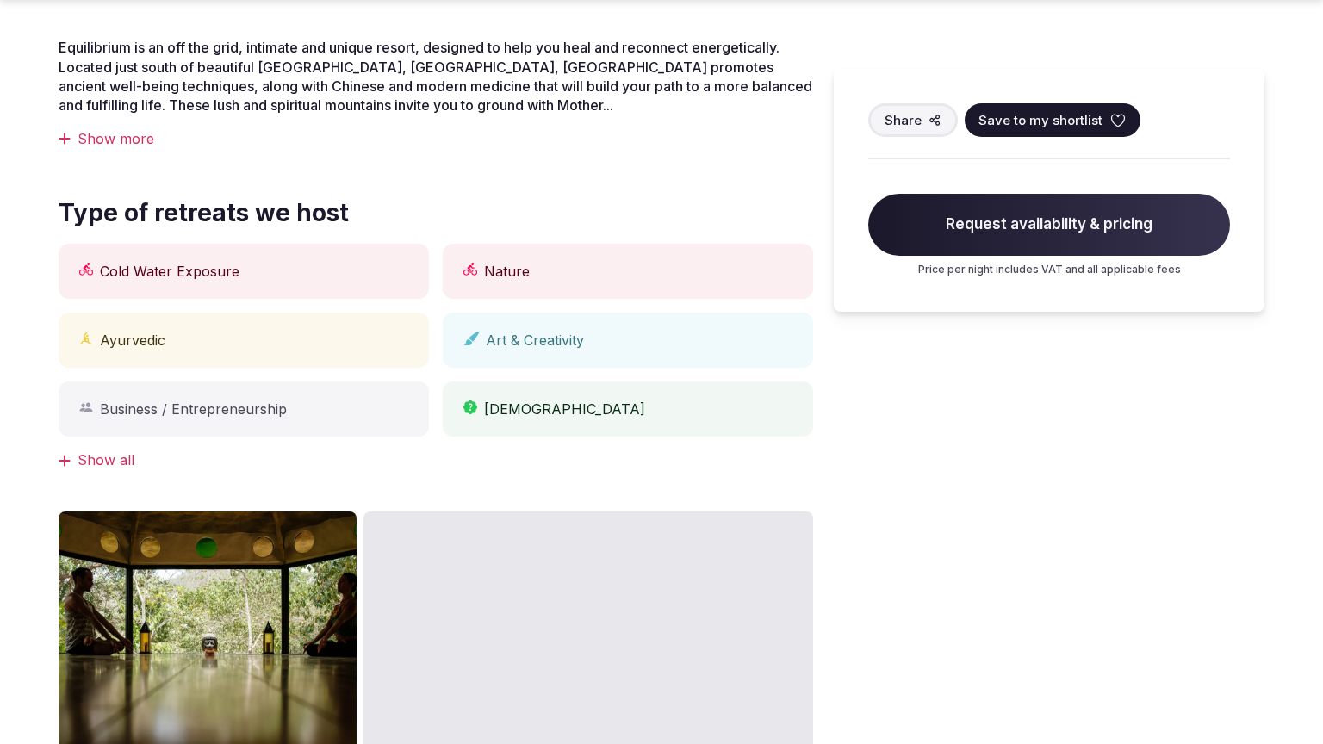
scroll to position [2061, 0]
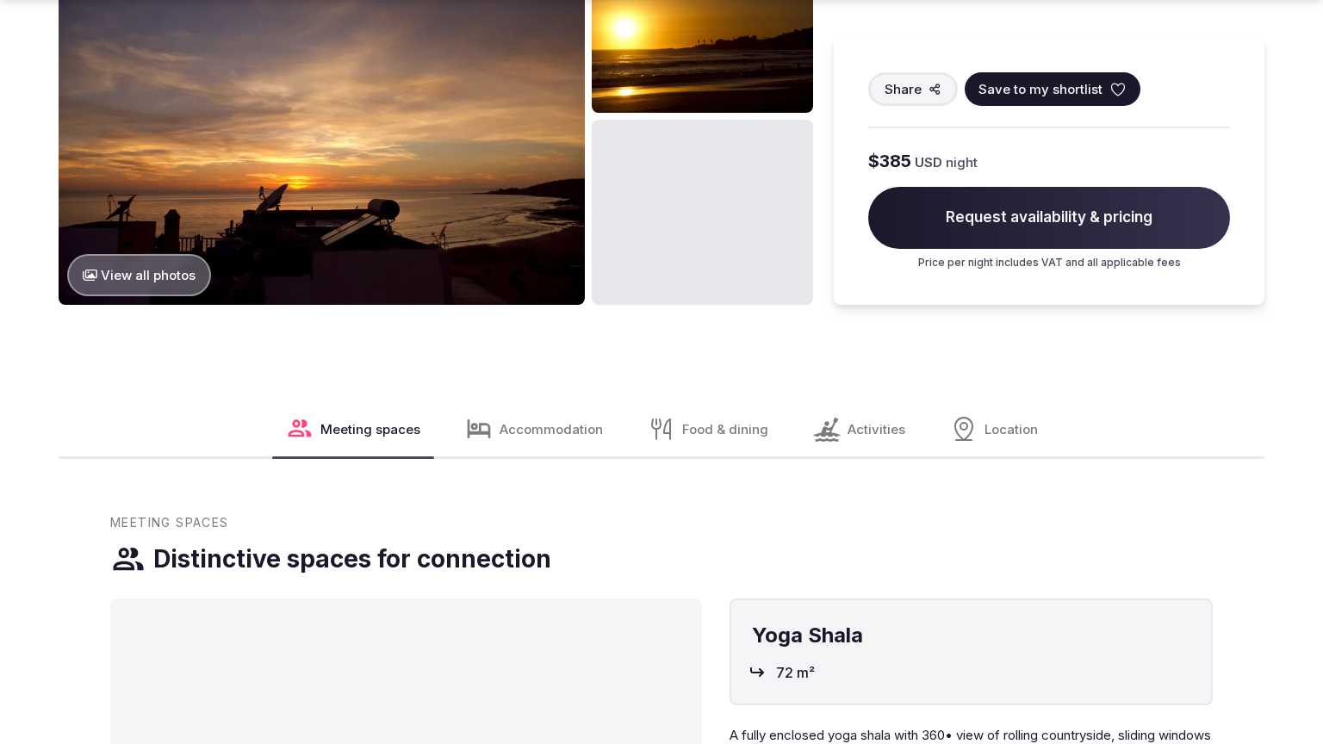
scroll to position [2781, 0]
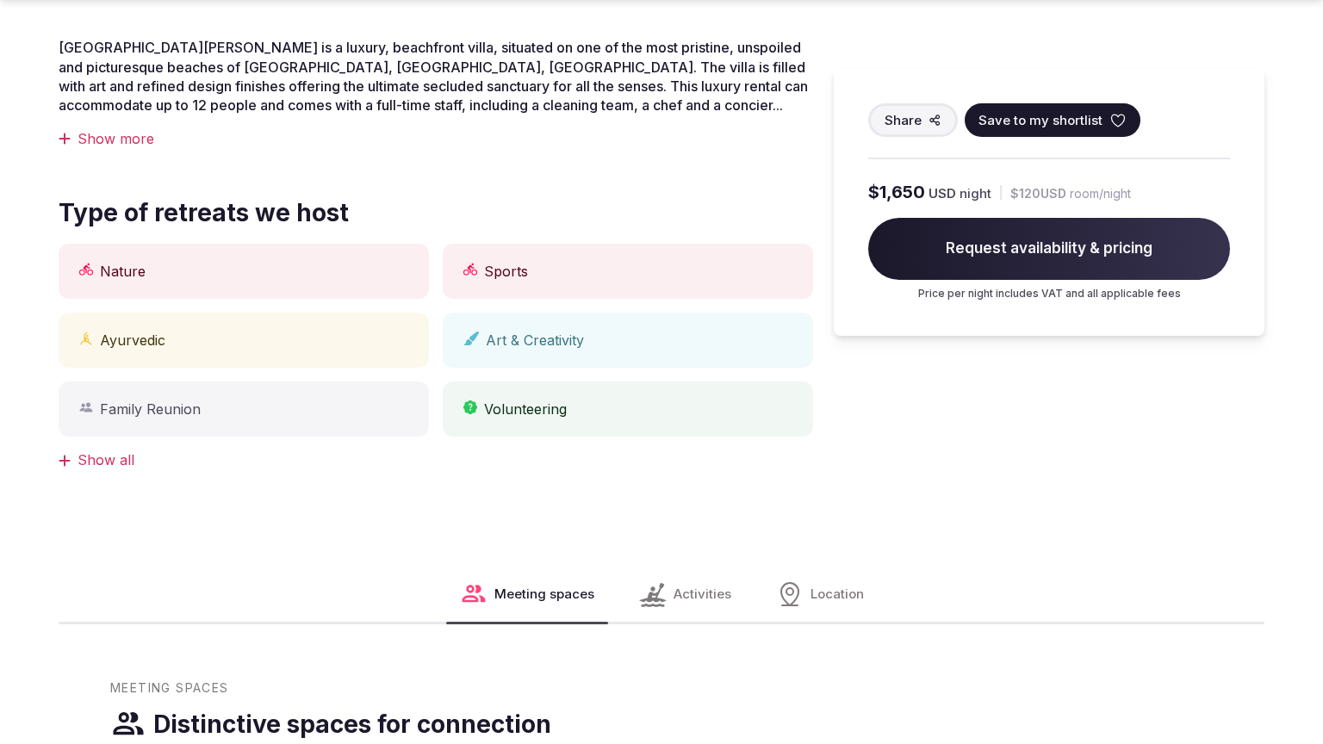
scroll to position [1365, 0]
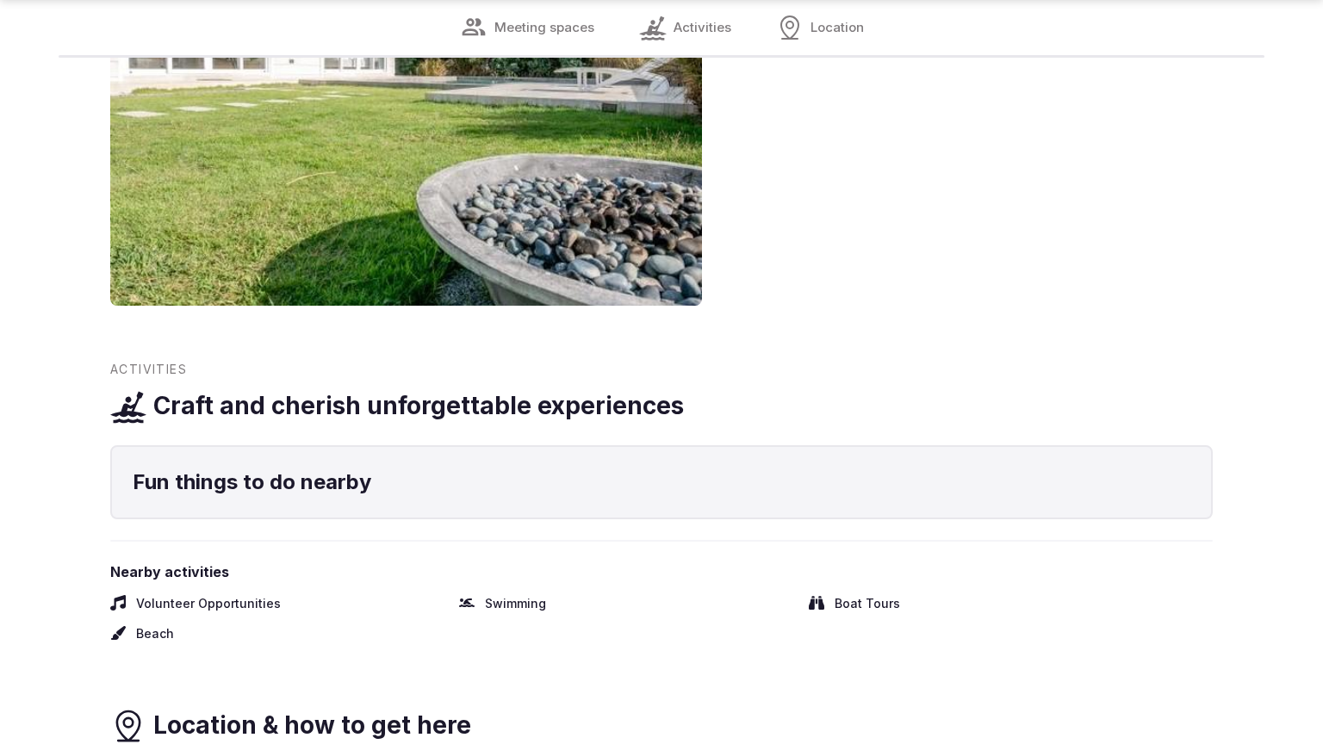
scroll to position [2015, 0]
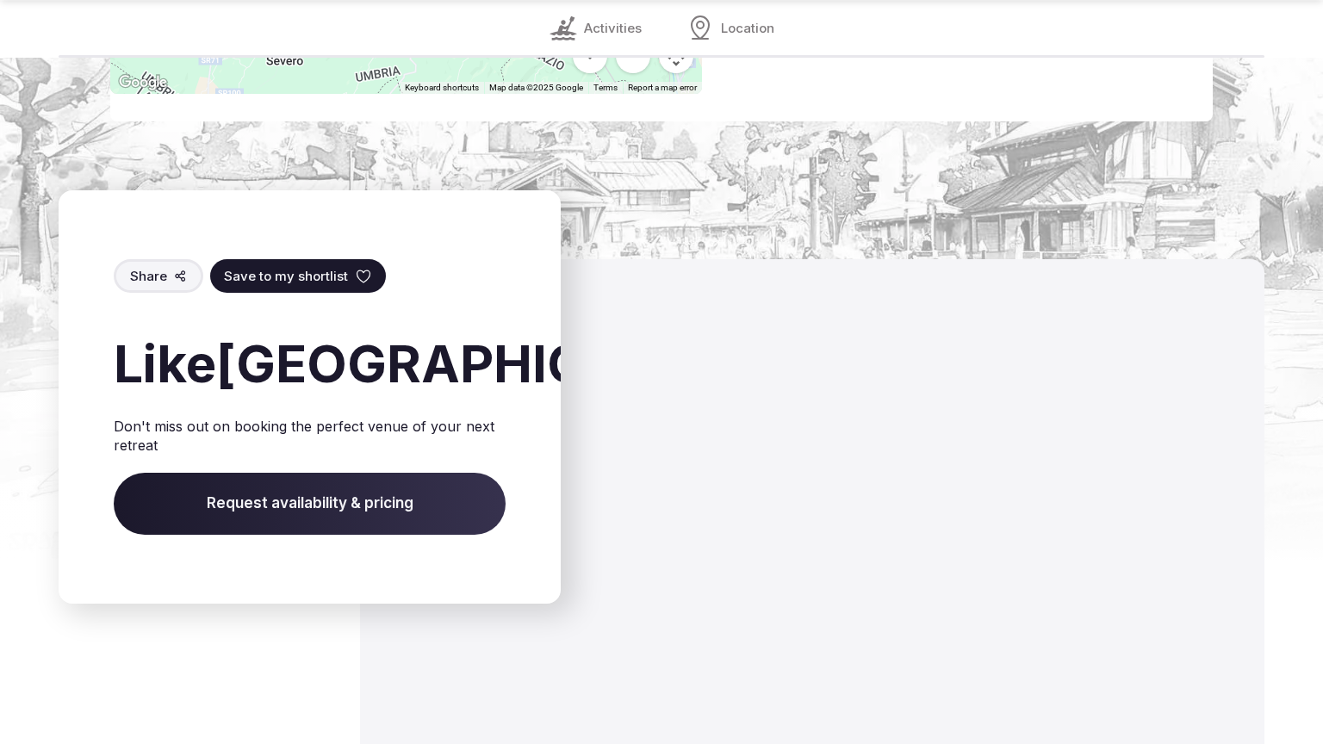
scroll to position [2666, 0]
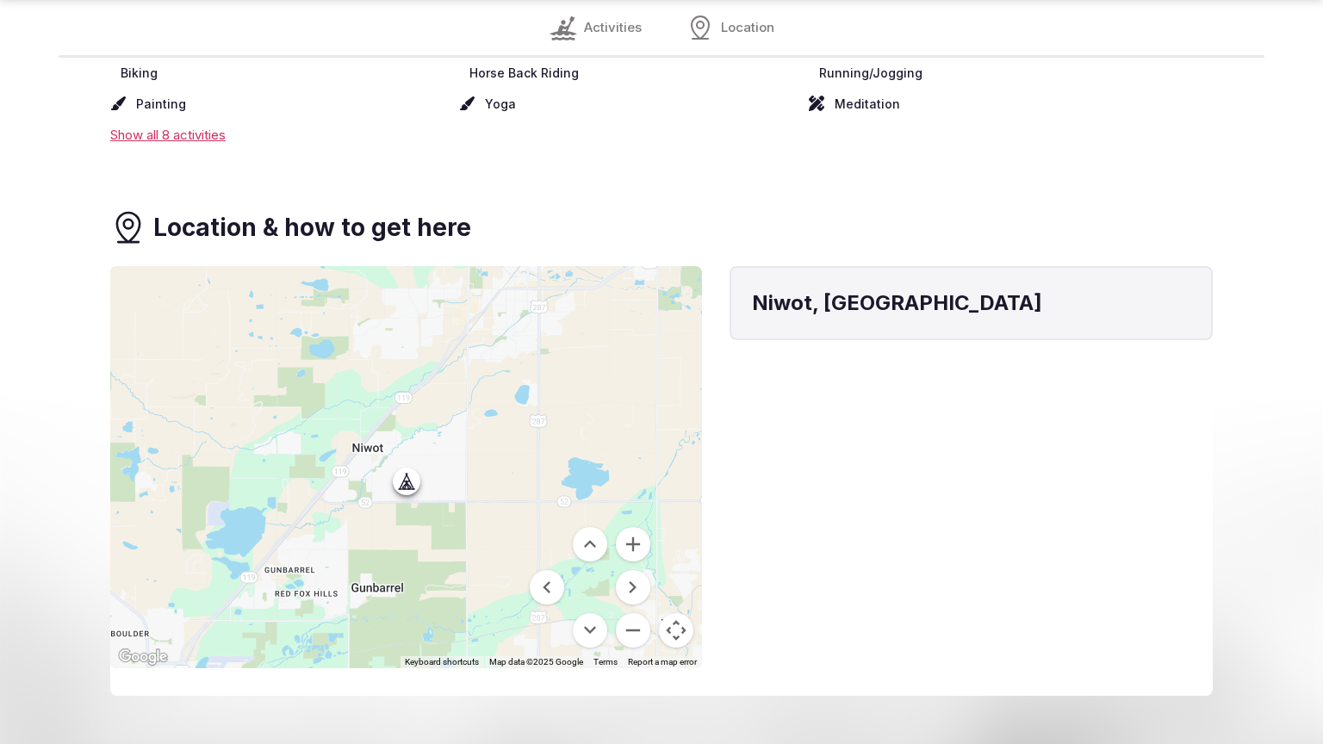
scroll to position [2015, 0]
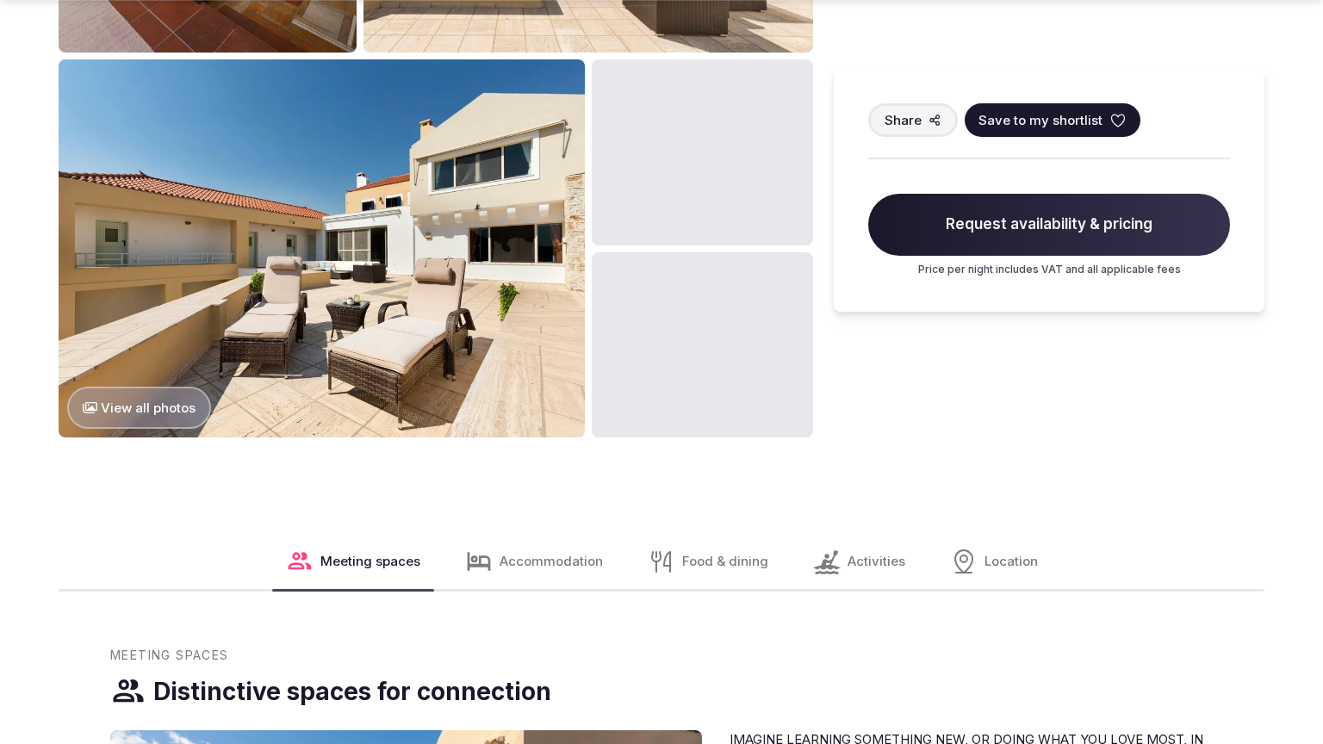
scroll to position [2073, 0]
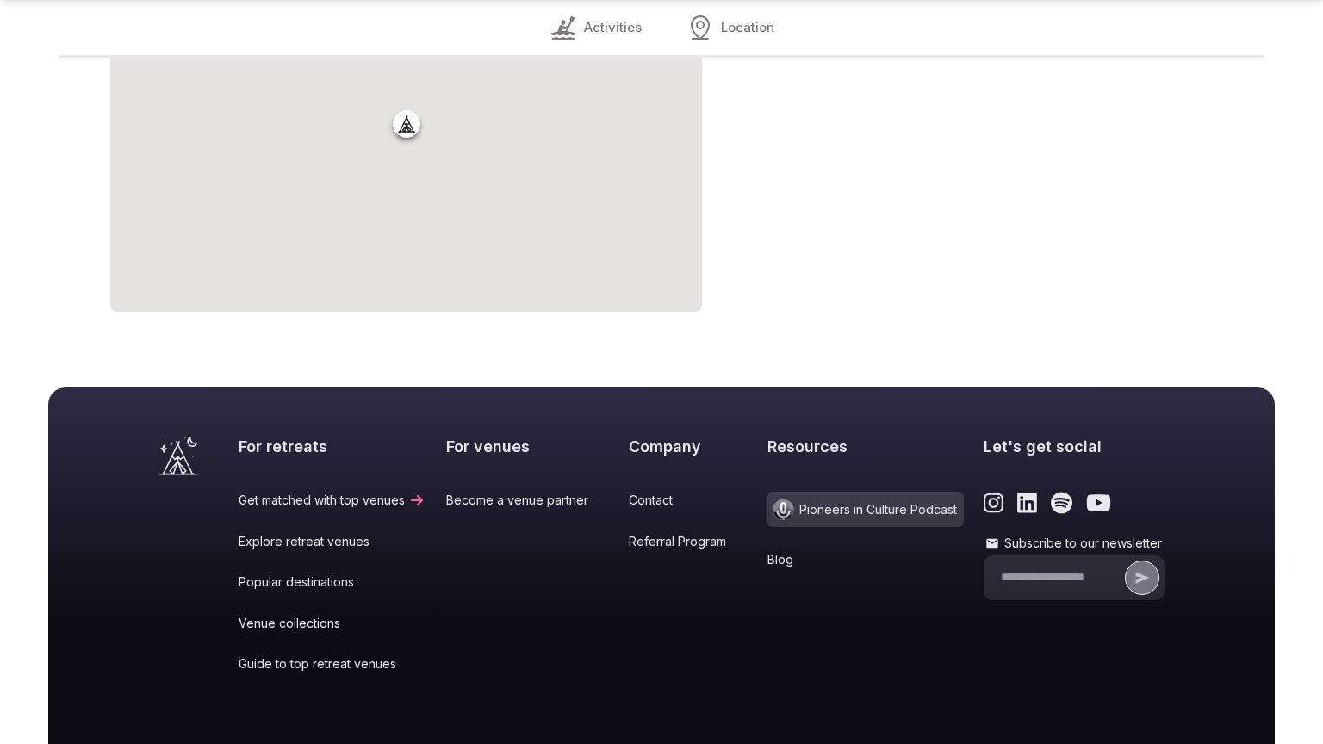
scroll to position [1536, 0]
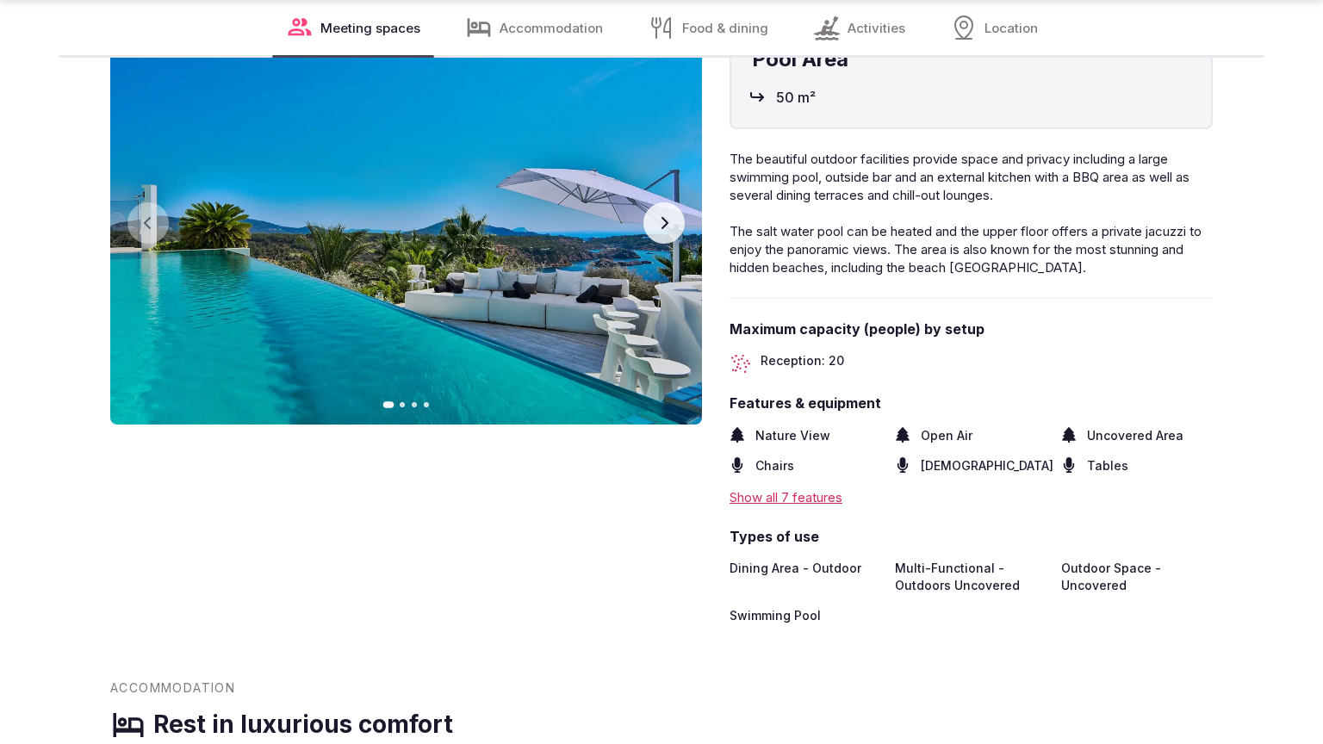
scroll to position [1365, 0]
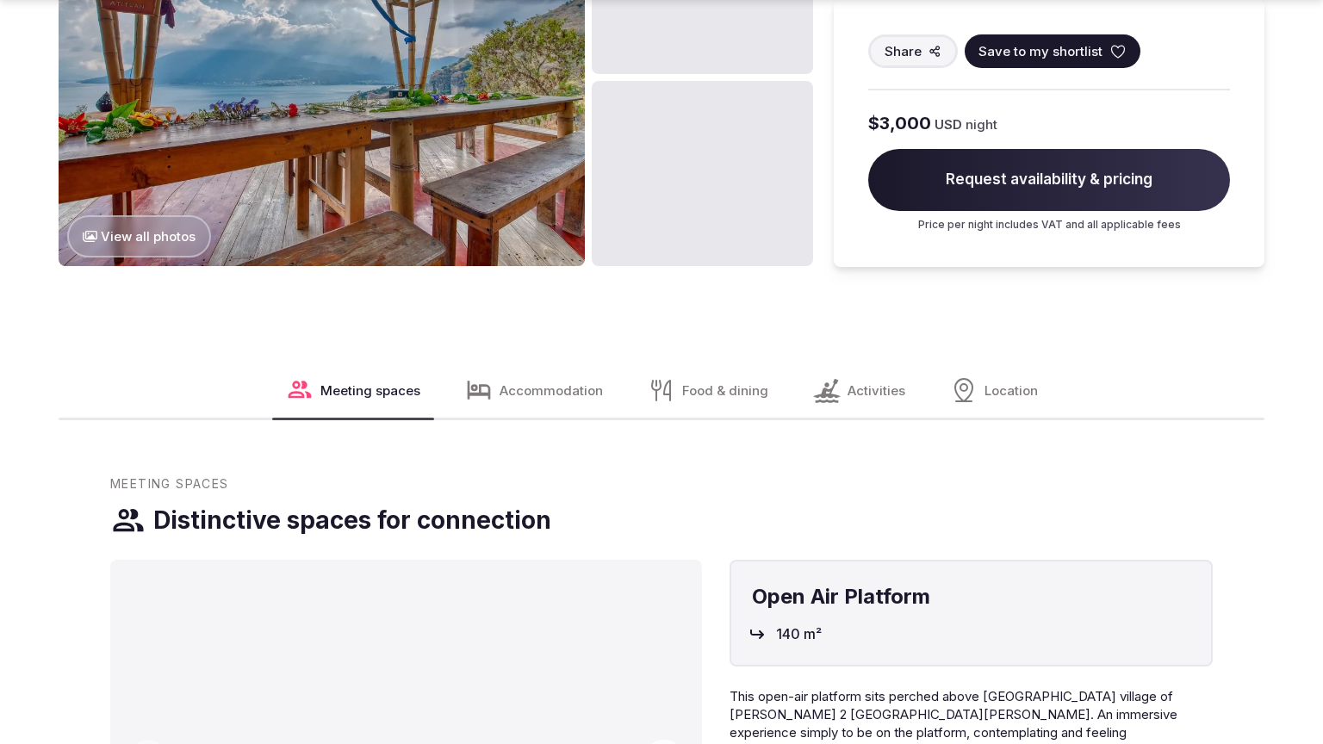
scroll to position [2781, 0]
